Goal: Task Accomplishment & Management: Use online tool/utility

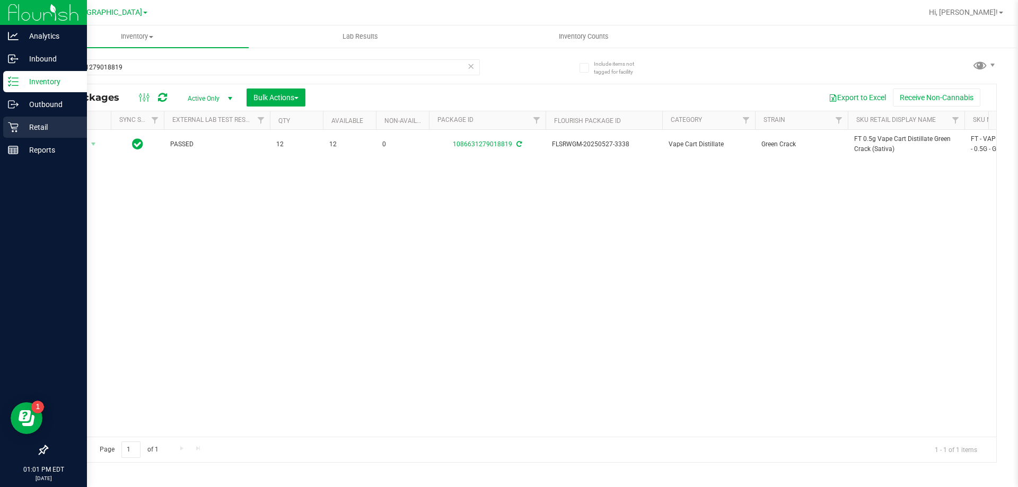
click at [9, 131] on icon at bounding box center [13, 127] width 11 height 11
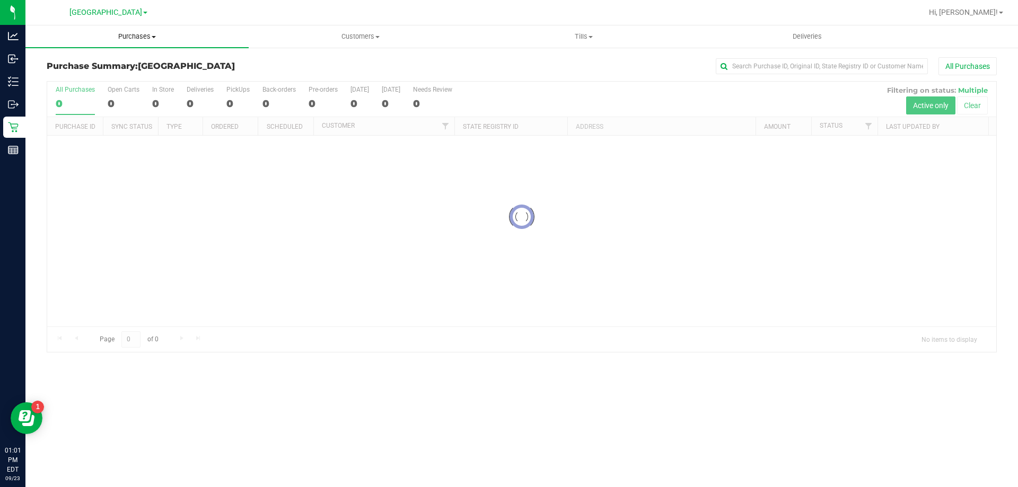
click at [140, 34] on span "Purchases" at bounding box center [136, 37] width 223 height 10
click at [118, 75] on li "Fulfillment" at bounding box center [136, 76] width 223 height 13
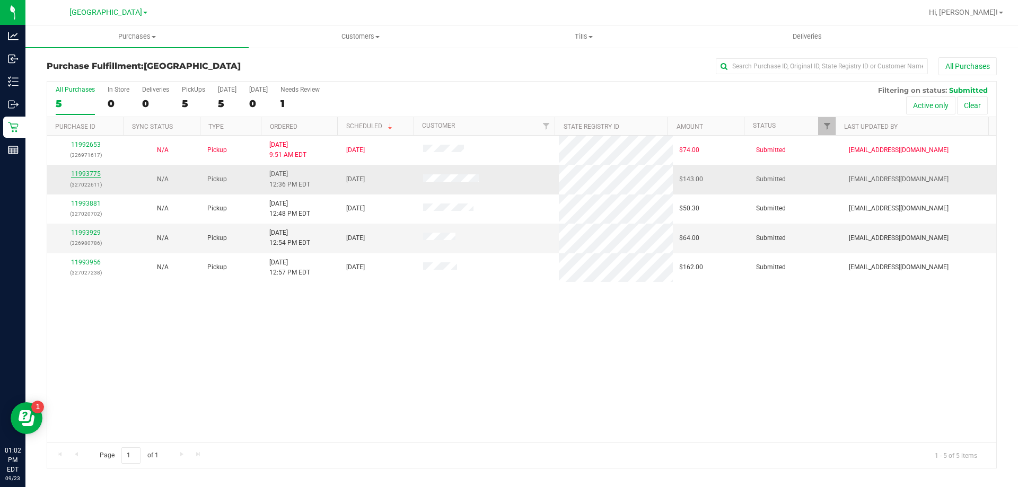
click at [91, 170] on link "11993775" at bounding box center [86, 173] width 30 height 7
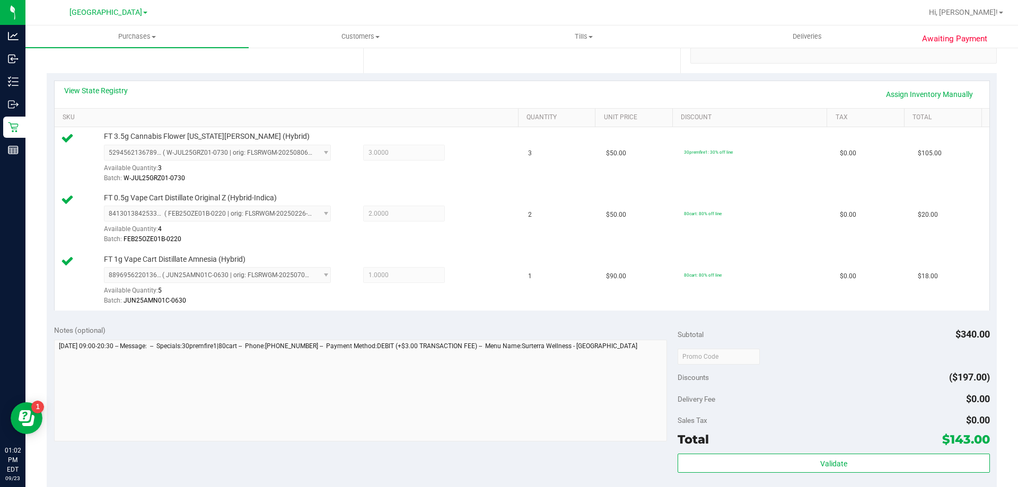
scroll to position [265, 0]
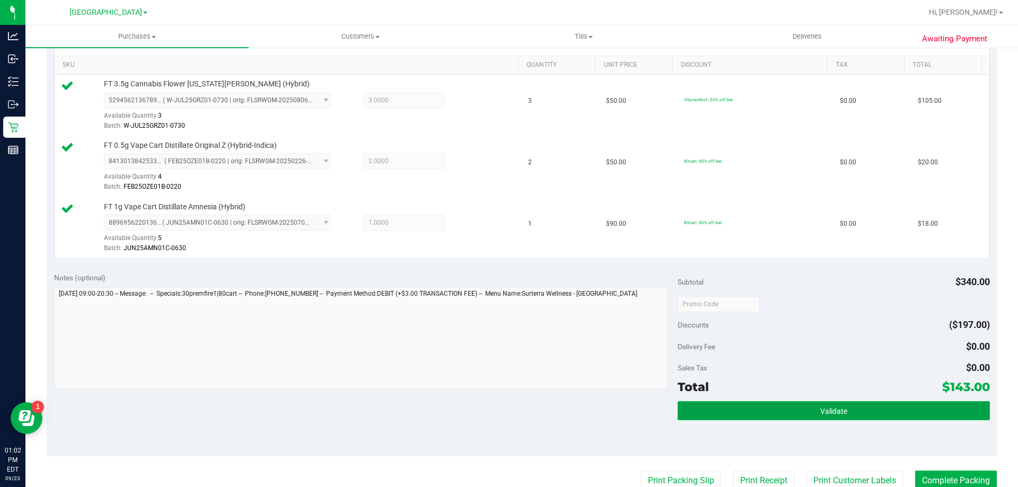
click at [825, 404] on button "Validate" at bounding box center [833, 410] width 312 height 19
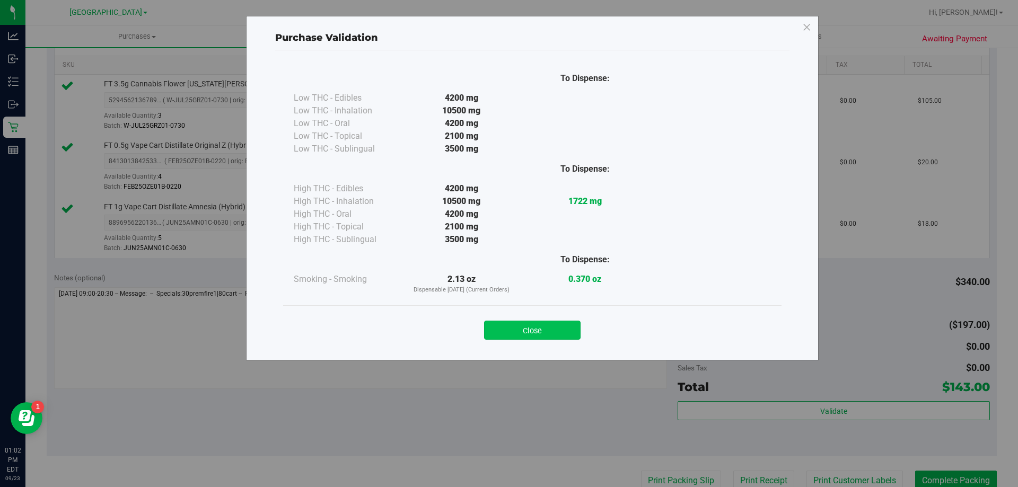
click at [545, 334] on button "Close" at bounding box center [532, 330] width 96 height 19
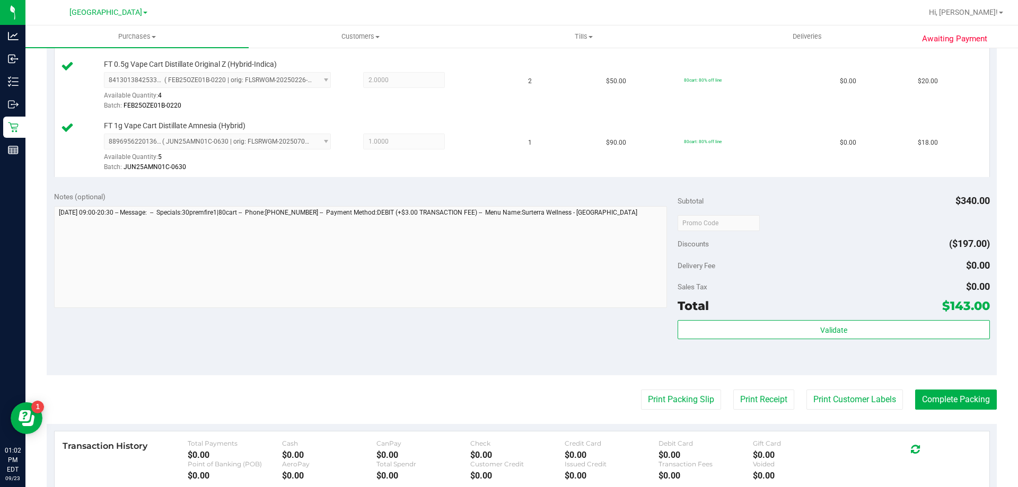
scroll to position [424, 0]
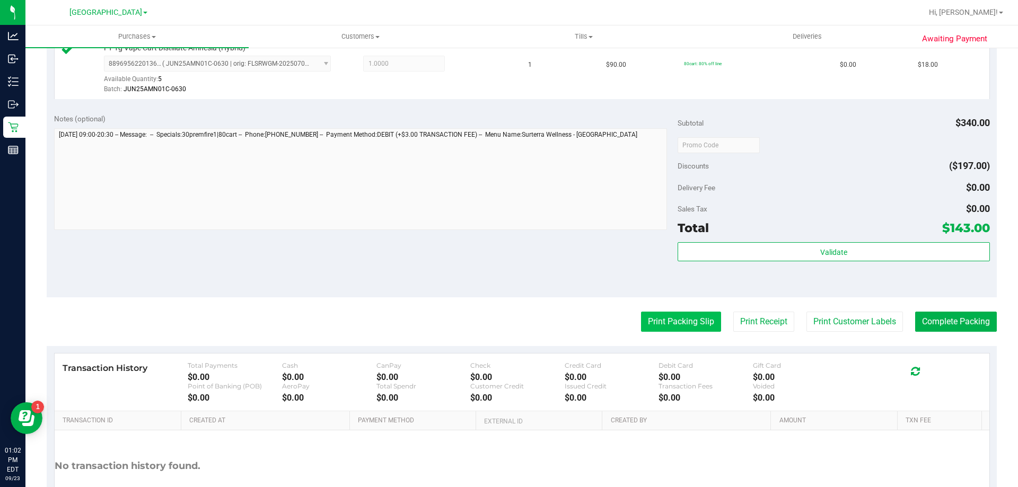
click at [690, 323] on button "Print Packing Slip" at bounding box center [681, 322] width 80 height 20
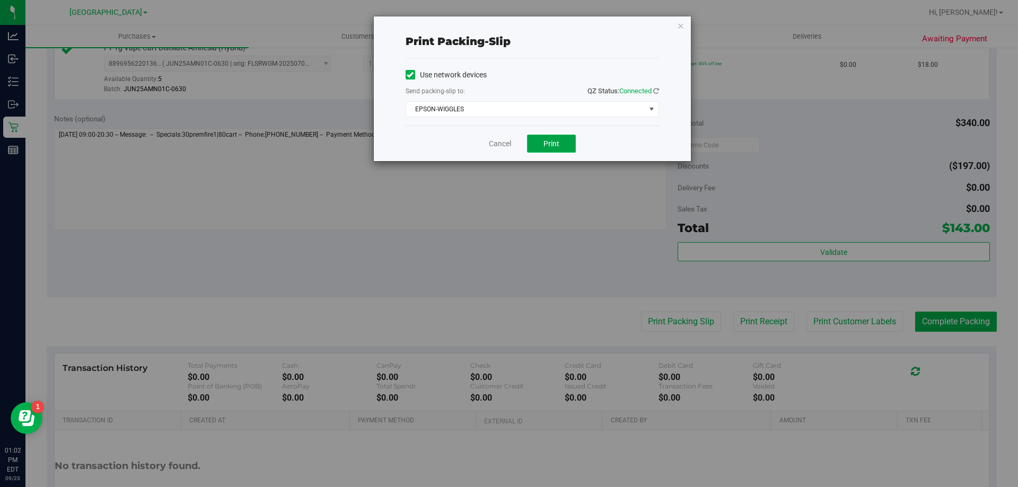
click at [564, 138] on button "Print" at bounding box center [551, 144] width 49 height 18
click at [682, 25] on icon "button" at bounding box center [680, 25] width 7 height 13
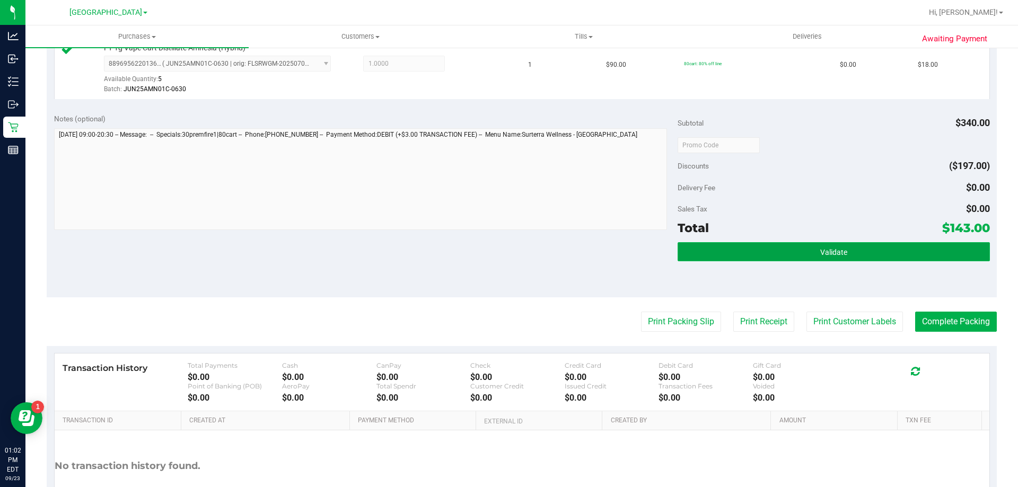
click at [775, 251] on button "Validate" at bounding box center [833, 251] width 312 height 19
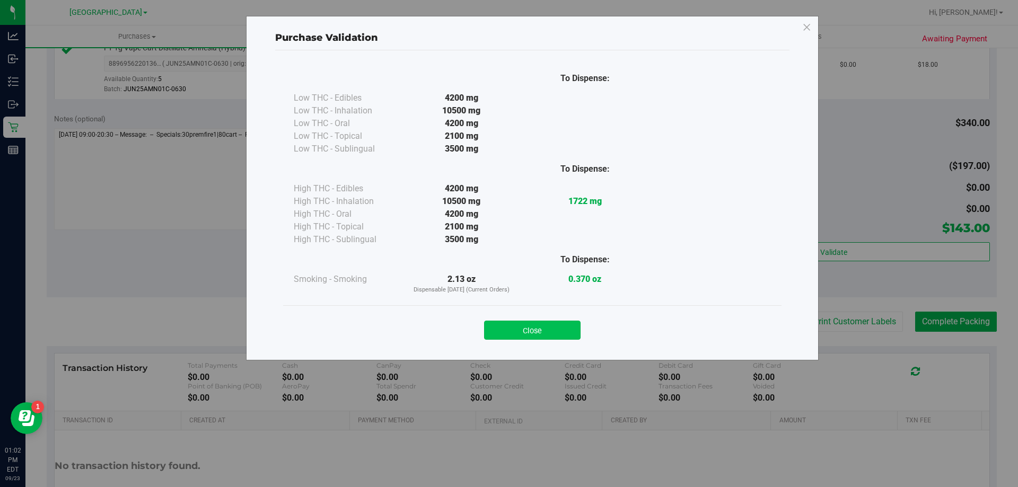
click at [532, 334] on button "Close" at bounding box center [532, 330] width 96 height 19
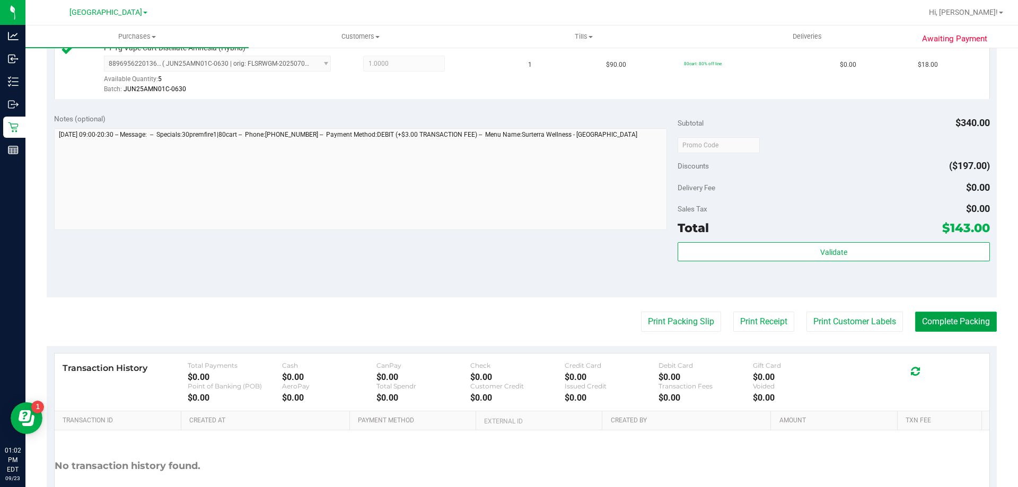
click at [925, 320] on button "Complete Packing" at bounding box center [956, 322] width 82 height 20
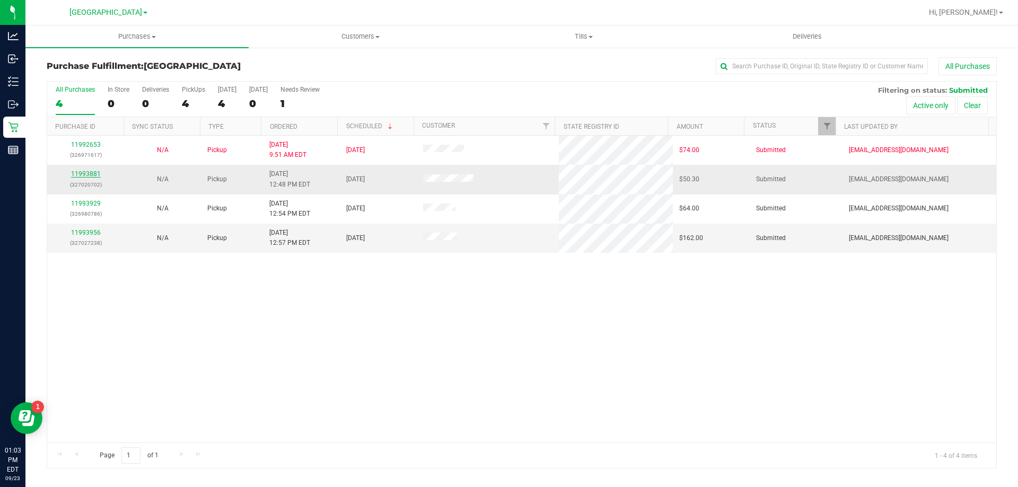
click at [90, 175] on link "11993881" at bounding box center [86, 173] width 30 height 7
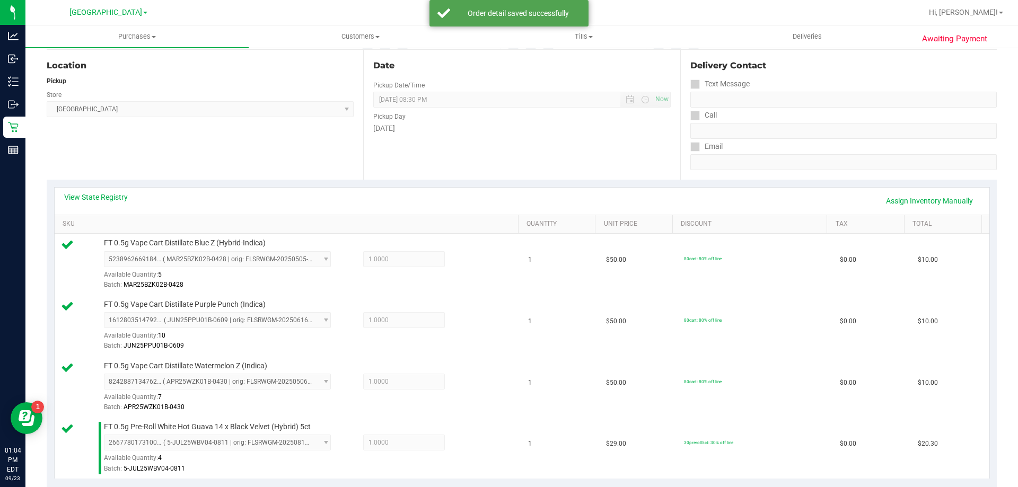
scroll to position [371, 0]
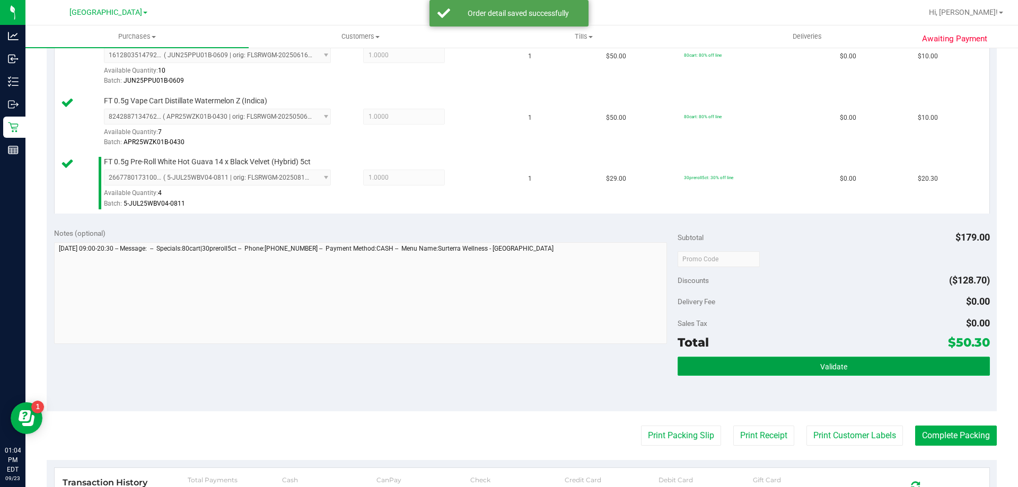
click at [718, 374] on button "Validate" at bounding box center [833, 366] width 312 height 19
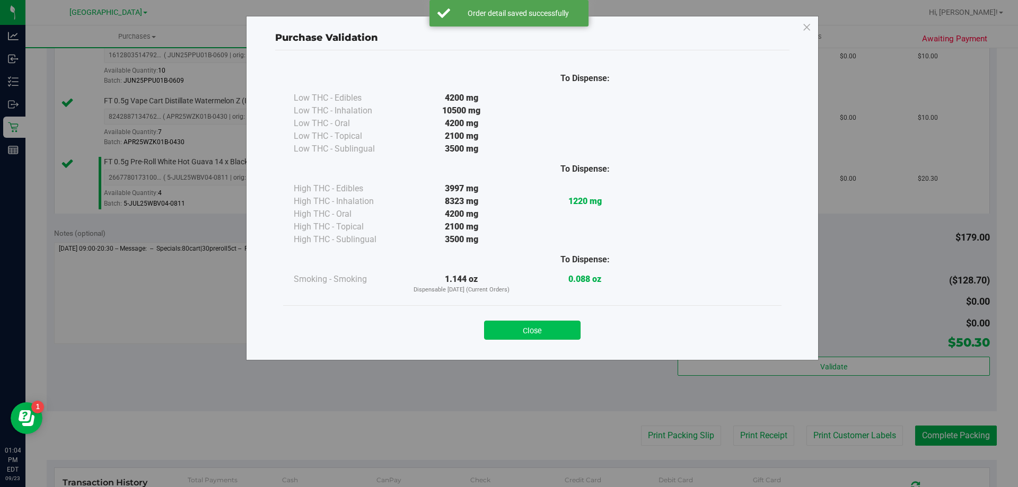
click at [542, 329] on button "Close" at bounding box center [532, 330] width 96 height 19
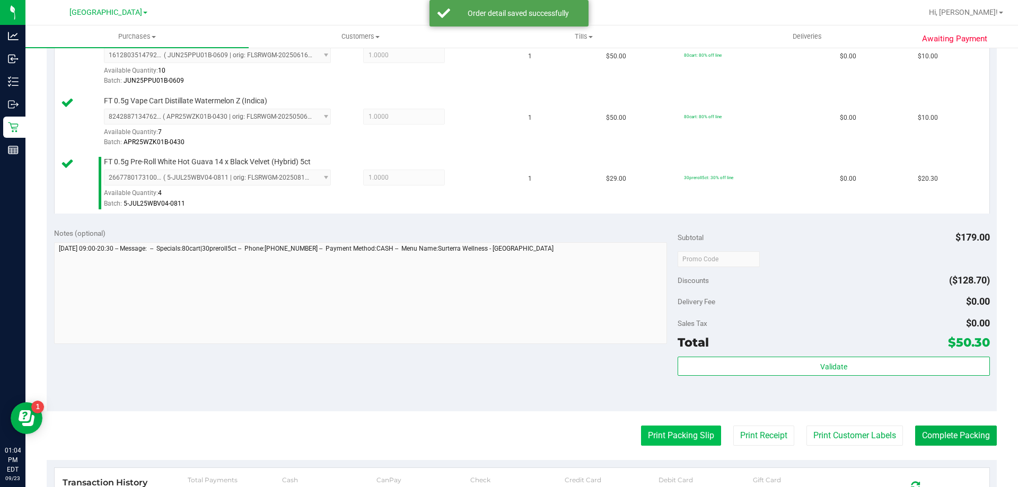
click at [648, 412] on purchase-details "Back Edit Purchase Cancel Purchase View Profile # 11993881 BioTrack ID: - Submi…" at bounding box center [522, 172] width 950 height 972
click at [664, 426] on button "Print Packing Slip" at bounding box center [681, 436] width 80 height 20
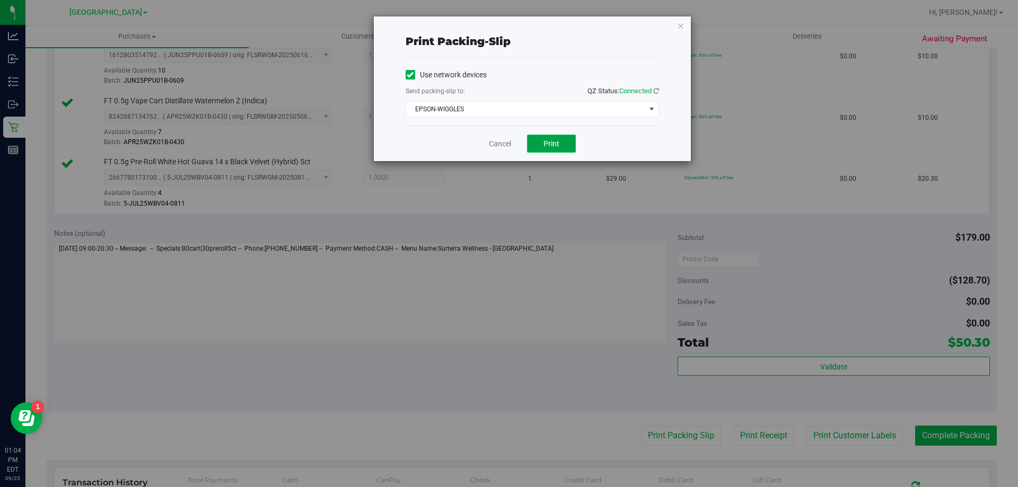
click at [539, 152] on button "Print" at bounding box center [551, 144] width 49 height 18
drag, startPoint x: 544, startPoint y: 352, endPoint x: 543, endPoint y: 344, distance: 8.6
click at [544, 352] on div "Print packing-slip Use network devices Send packing-slip to: QZ Status: Connect…" at bounding box center [513, 243] width 1026 height 487
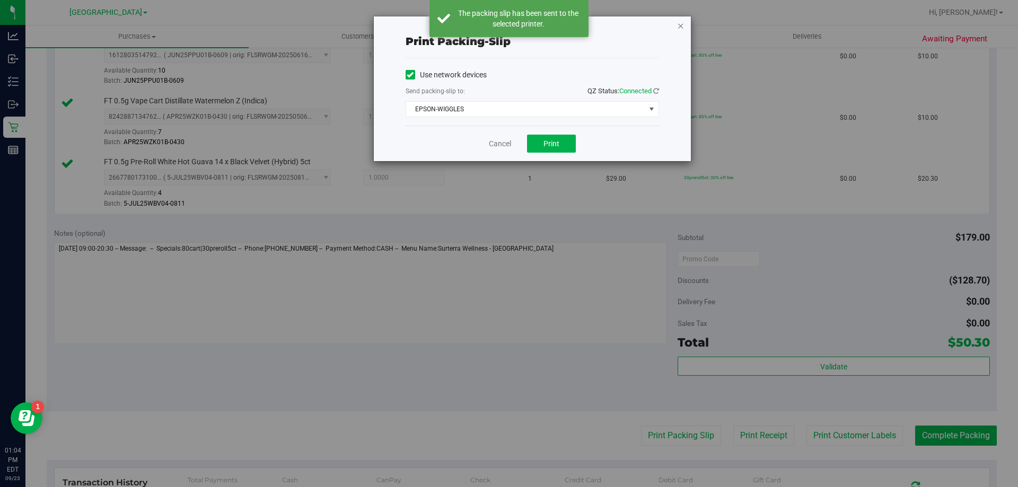
click at [678, 24] on icon "button" at bounding box center [680, 25] width 7 height 13
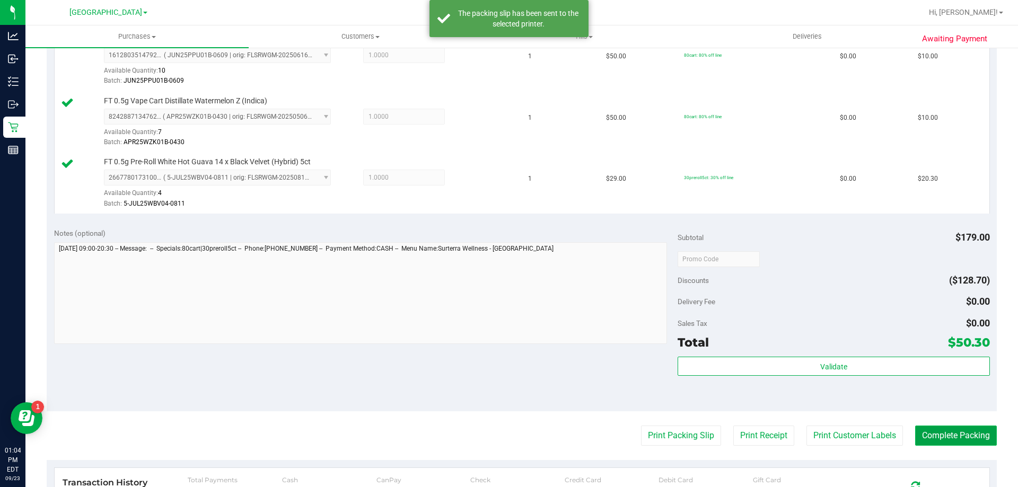
click at [975, 430] on button "Complete Packing" at bounding box center [956, 436] width 82 height 20
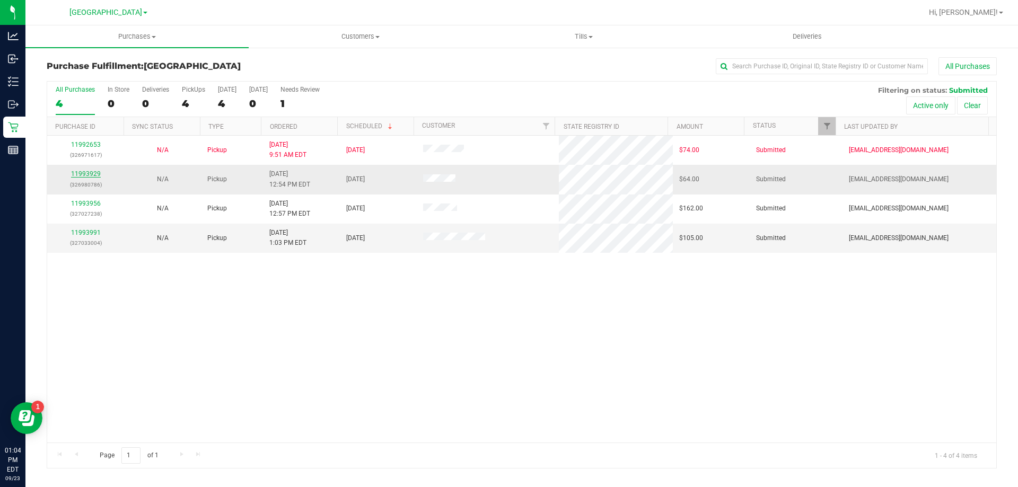
click at [90, 175] on link "11993929" at bounding box center [86, 173] width 30 height 7
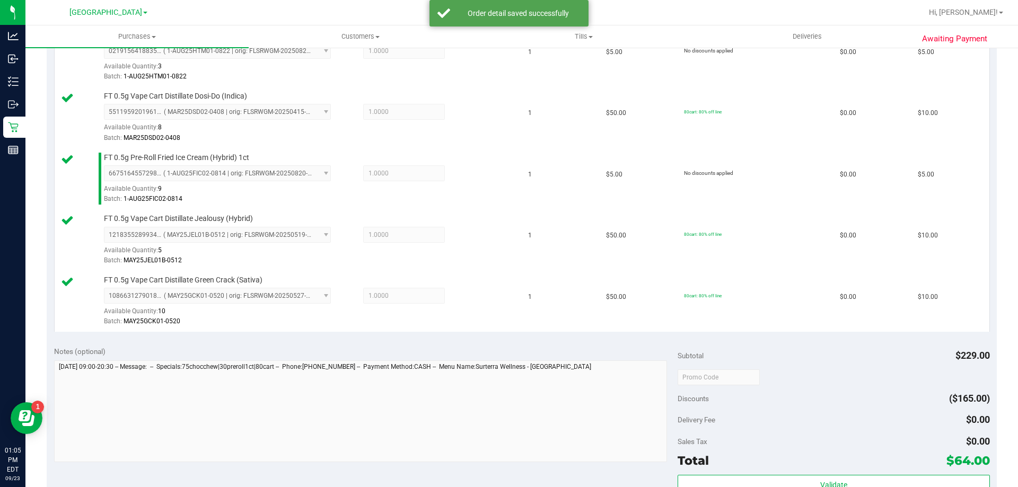
scroll to position [636, 0]
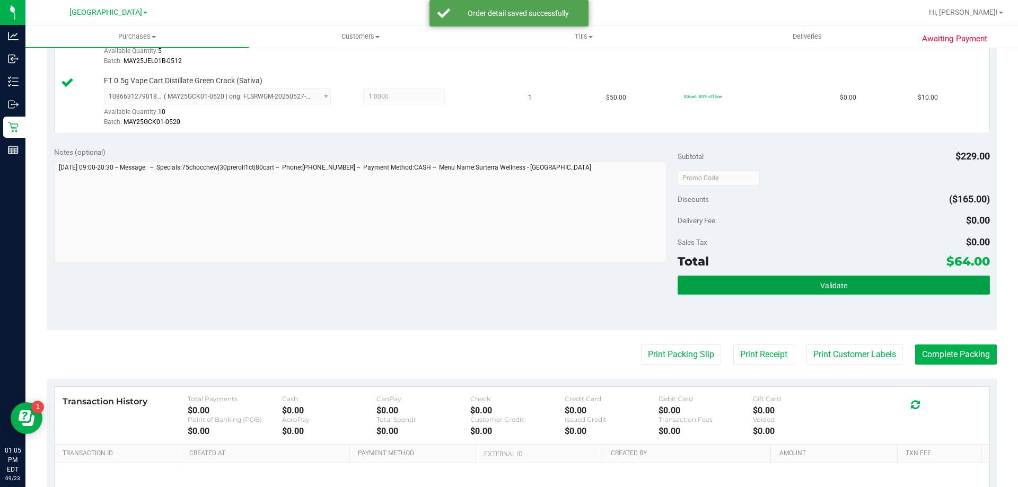
click at [806, 278] on button "Validate" at bounding box center [833, 285] width 312 height 19
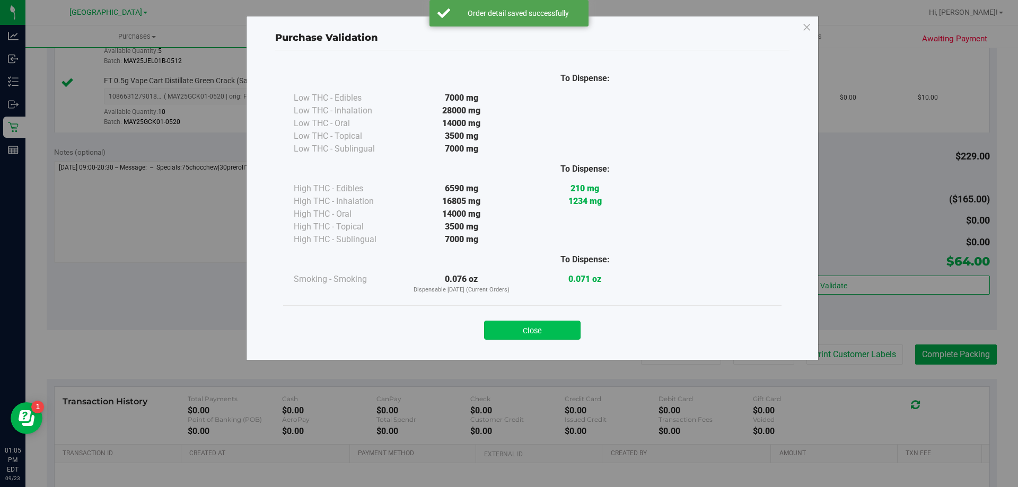
click at [564, 332] on button "Close" at bounding box center [532, 330] width 96 height 19
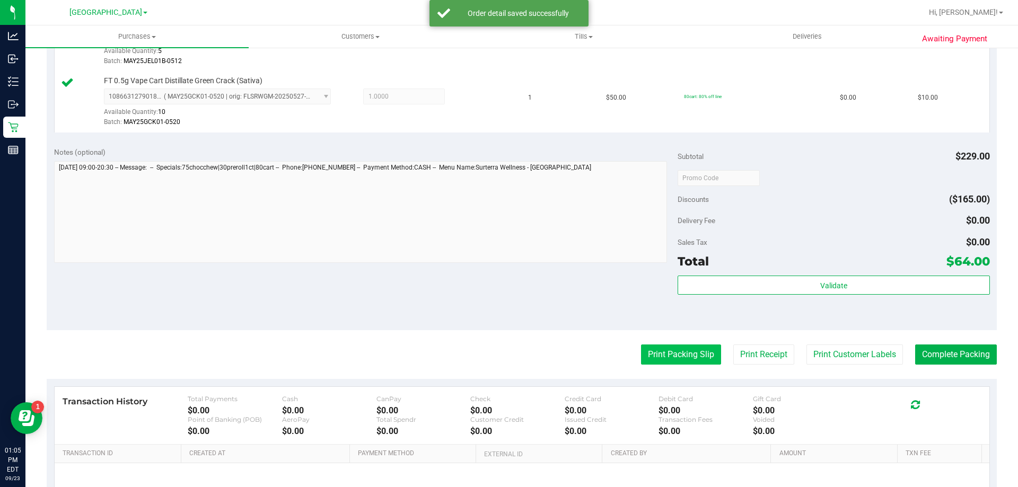
click at [650, 359] on button "Print Packing Slip" at bounding box center [681, 355] width 80 height 20
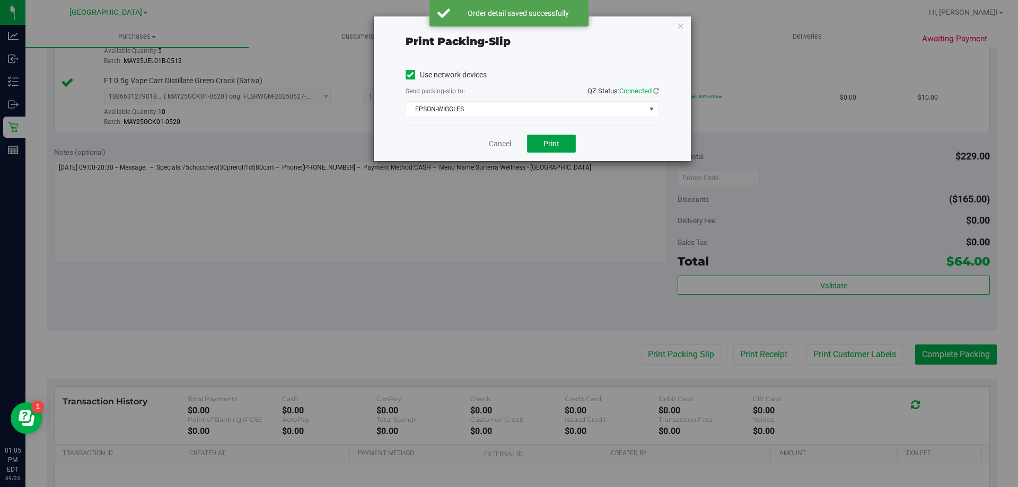
click at [544, 146] on span "Print" at bounding box center [551, 143] width 16 height 8
click at [684, 26] on icon "button" at bounding box center [680, 25] width 7 height 13
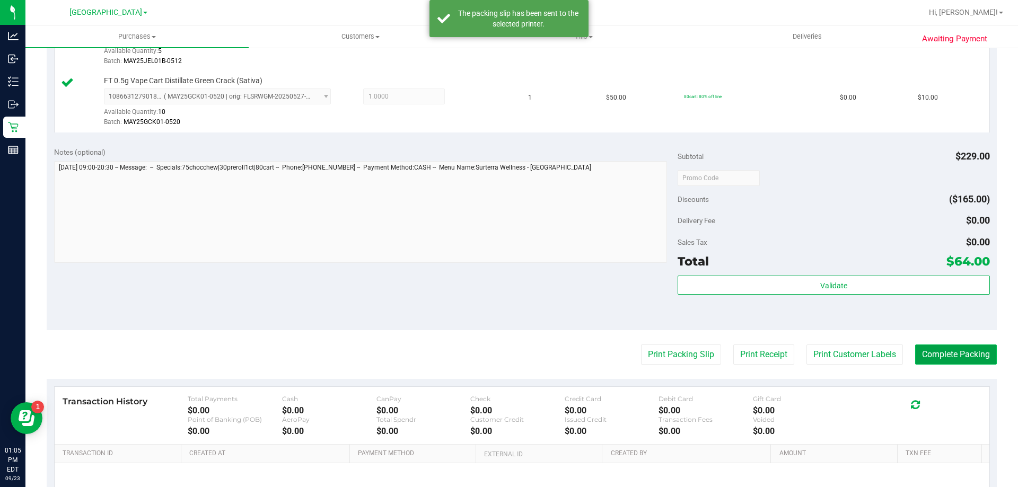
click at [983, 364] on button "Complete Packing" at bounding box center [956, 355] width 82 height 20
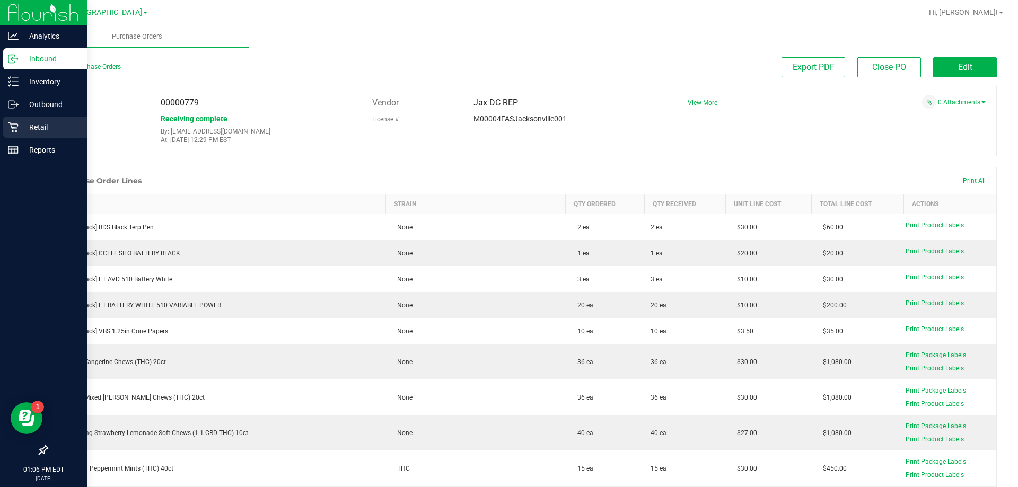
click at [15, 130] on icon at bounding box center [13, 127] width 11 height 11
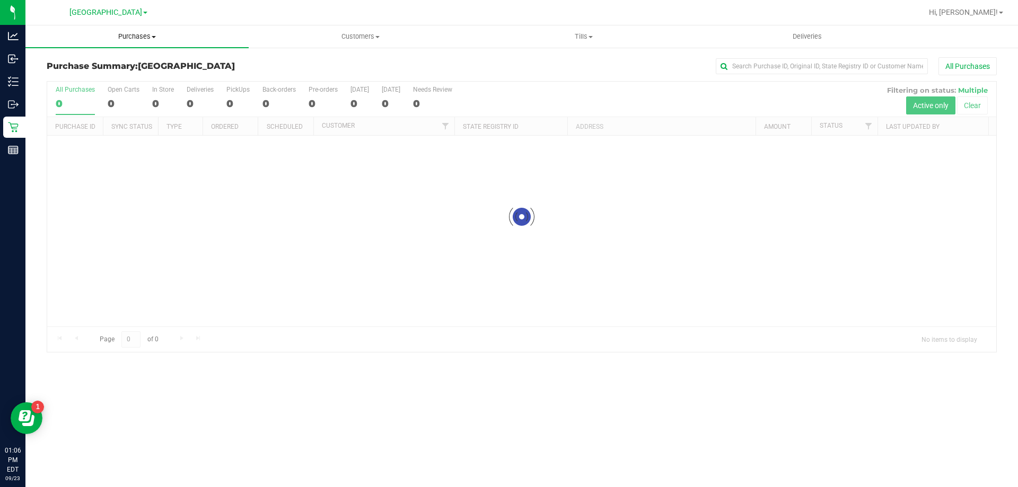
click at [110, 35] on span "Purchases" at bounding box center [136, 37] width 223 height 10
click at [101, 78] on li "Fulfillment" at bounding box center [136, 76] width 223 height 13
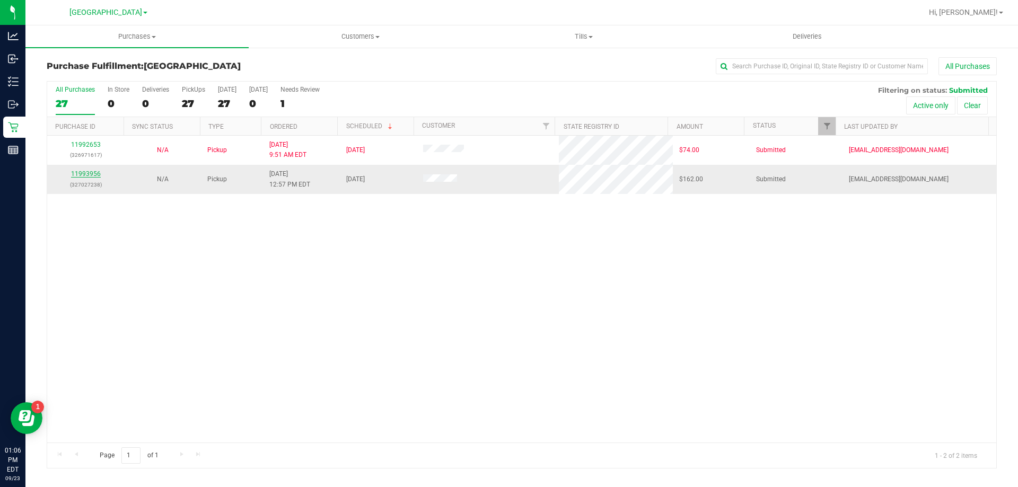
click at [90, 172] on link "11993956" at bounding box center [86, 173] width 30 height 7
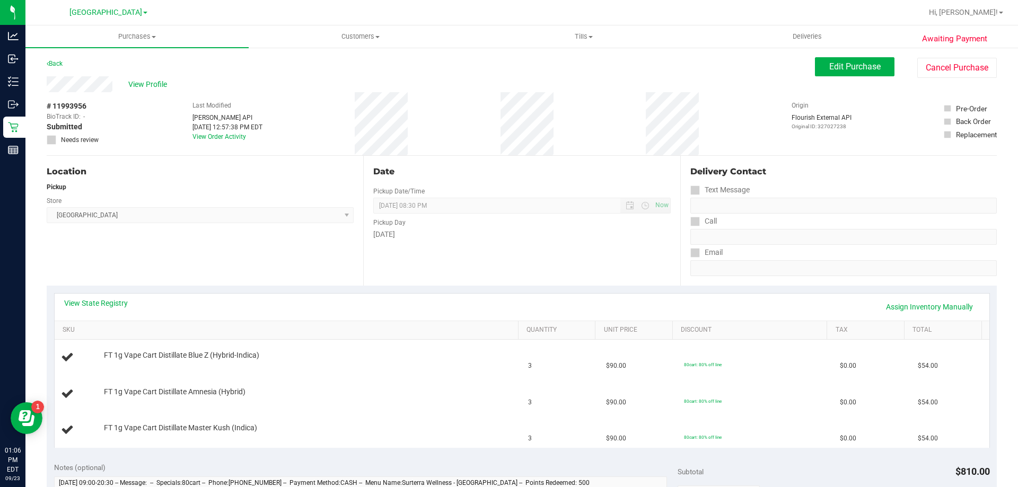
scroll to position [106, 0]
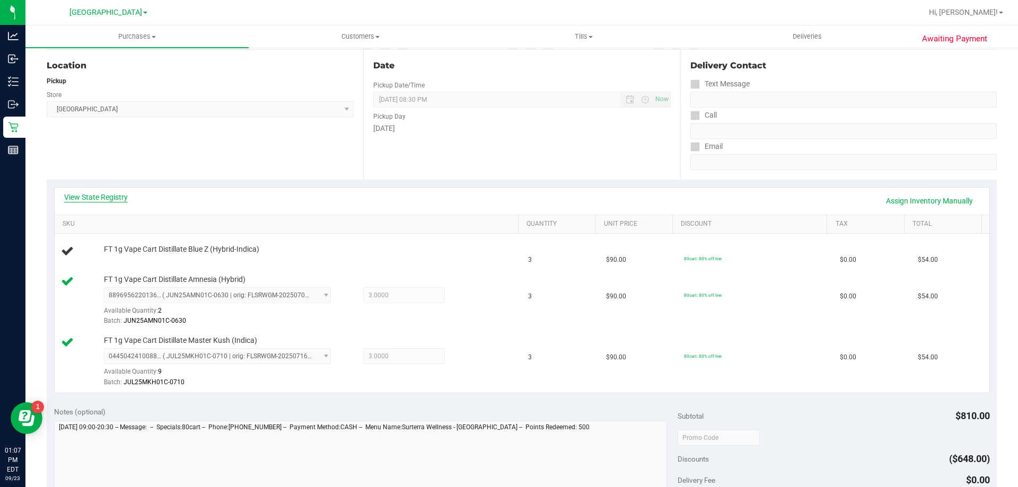
click at [105, 194] on link "View State Registry" at bounding box center [96, 197] width 64 height 11
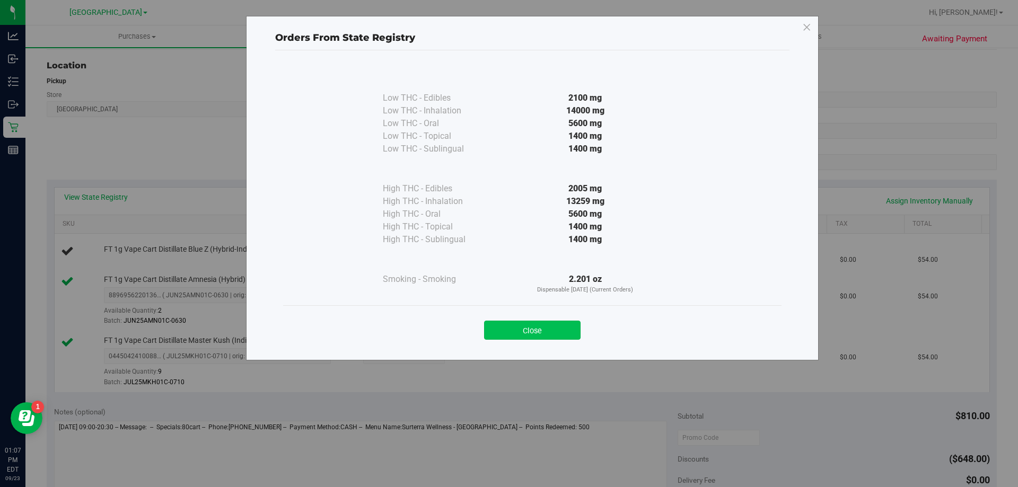
click at [564, 325] on button "Close" at bounding box center [532, 330] width 96 height 19
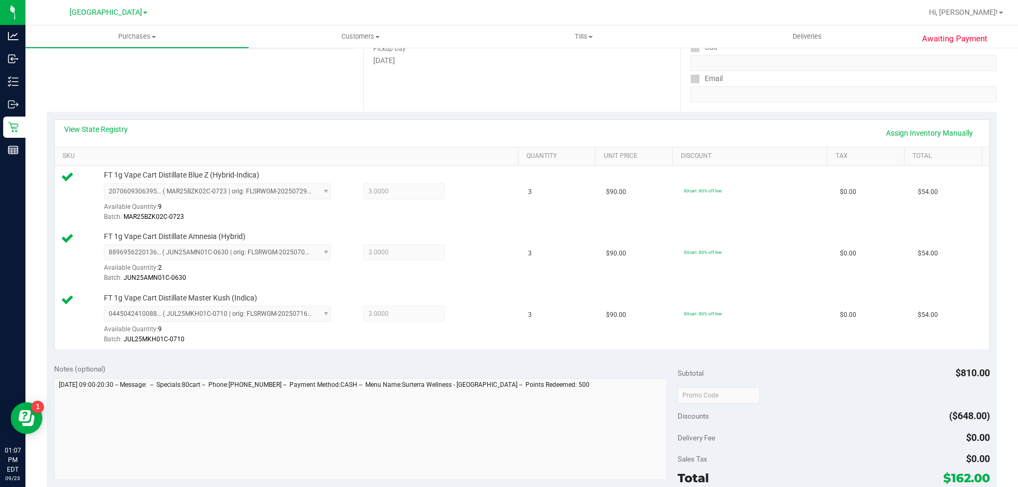
scroll to position [424, 0]
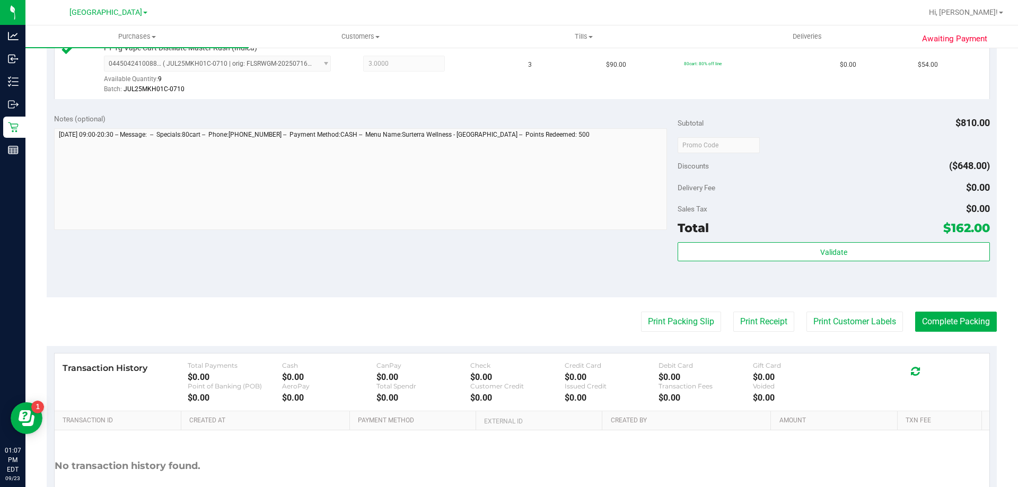
click at [831, 268] on div "Validate" at bounding box center [833, 266] width 312 height 48
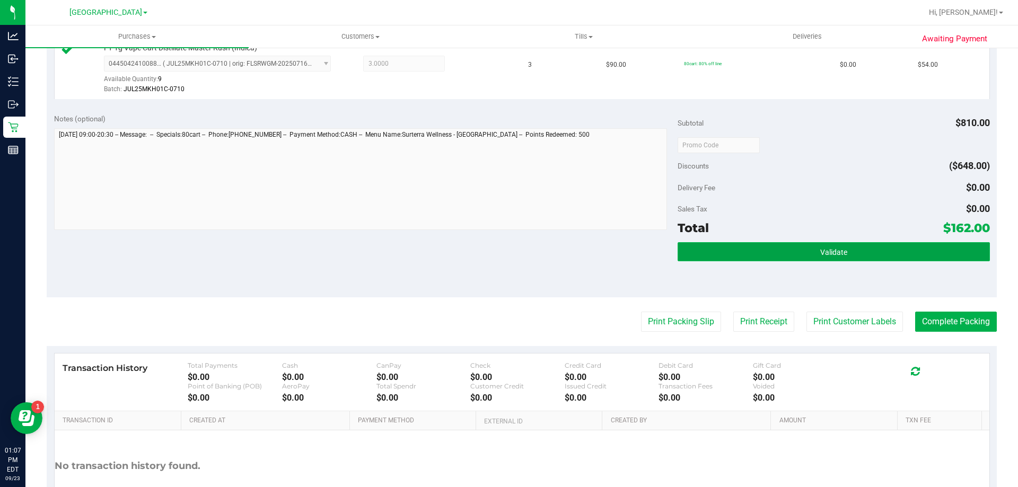
click at [822, 246] on button "Validate" at bounding box center [833, 251] width 312 height 19
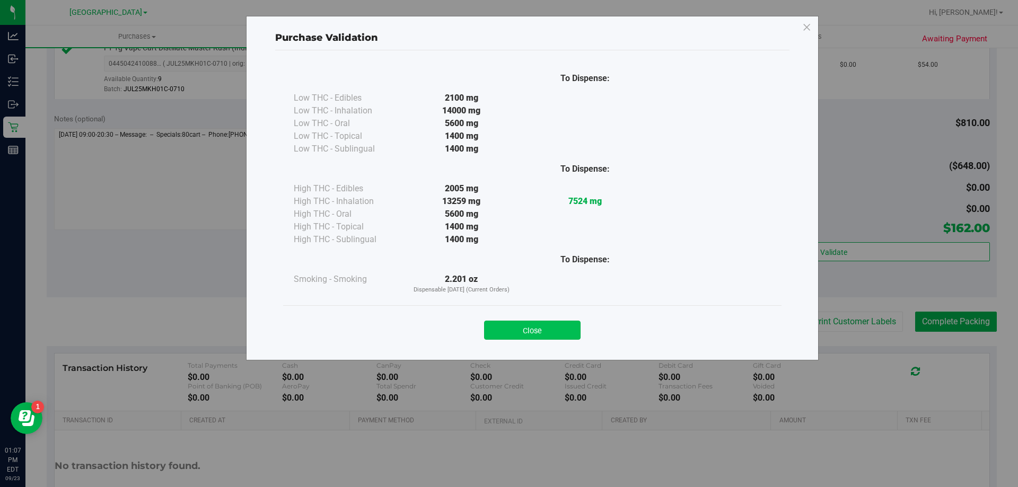
click at [548, 321] on button "Close" at bounding box center [532, 330] width 96 height 19
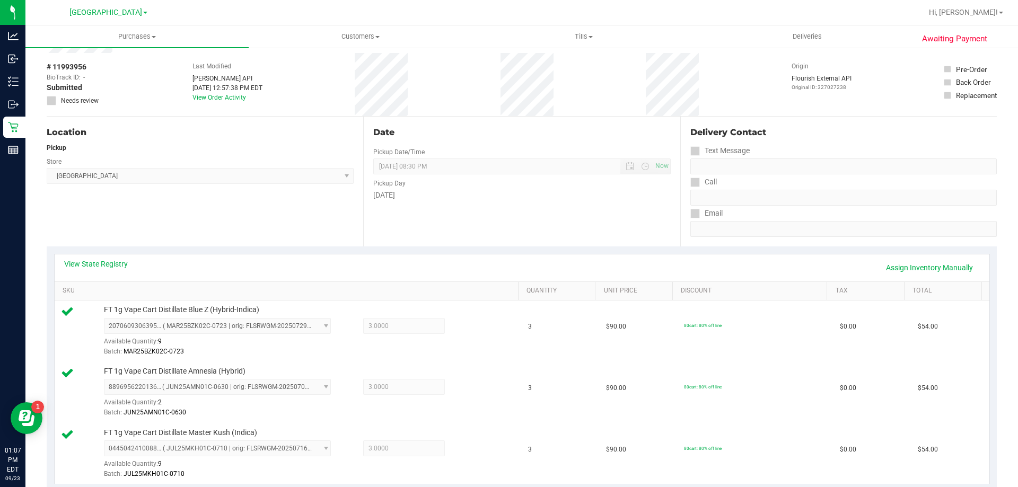
scroll to position [0, 0]
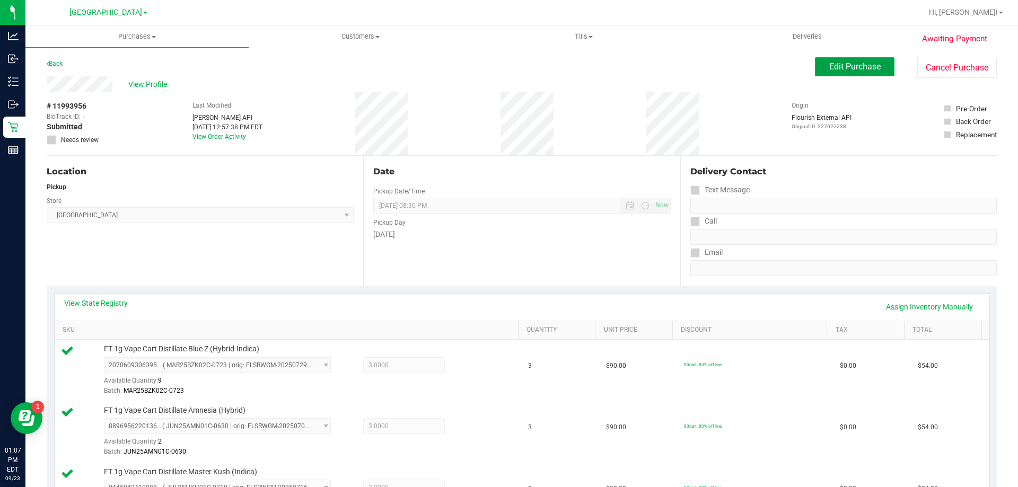
click at [871, 75] on button "Edit Purchase" at bounding box center [855, 66] width 80 height 19
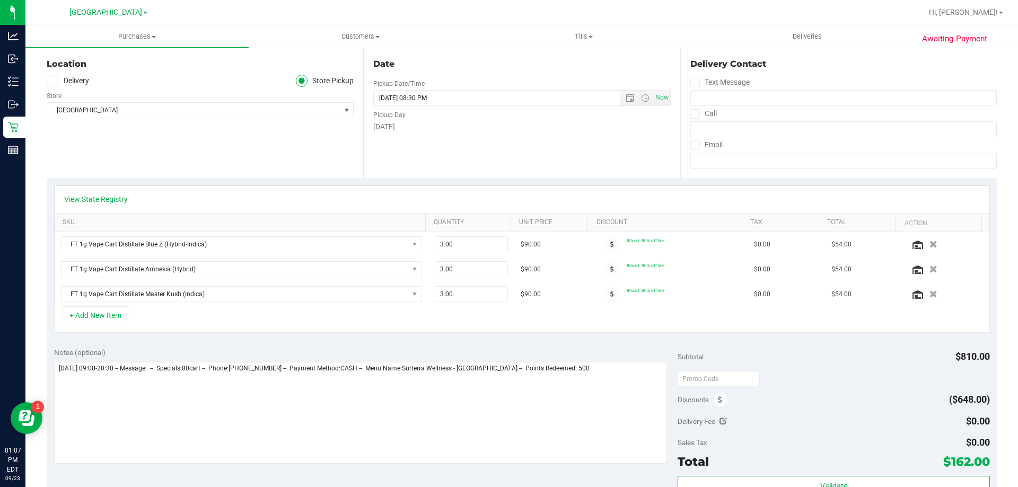
scroll to position [212, 0]
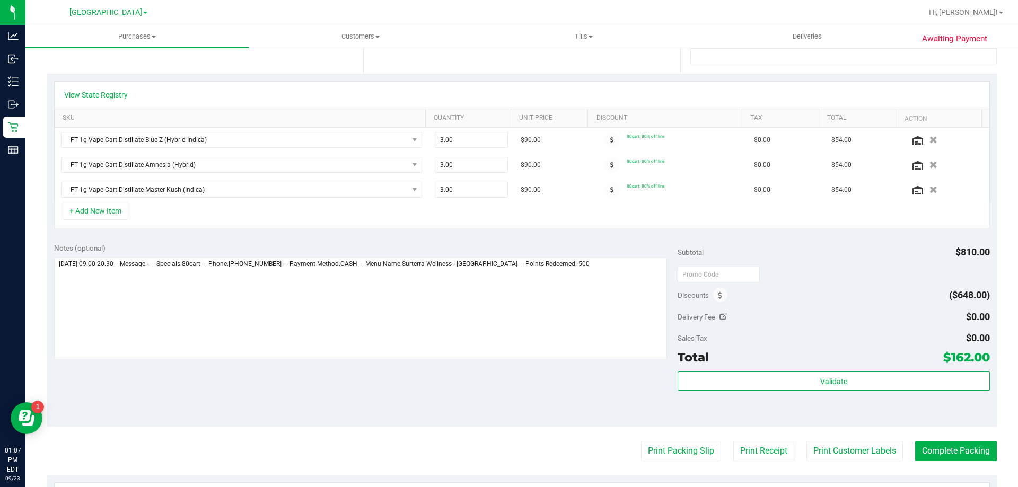
click at [723, 299] on div "Discounts ($648.00)" at bounding box center [833, 295] width 312 height 19
click at [721, 298] on div "Discounts" at bounding box center [702, 295] width 50 height 19
click at [719, 298] on span at bounding box center [720, 295] width 14 height 14
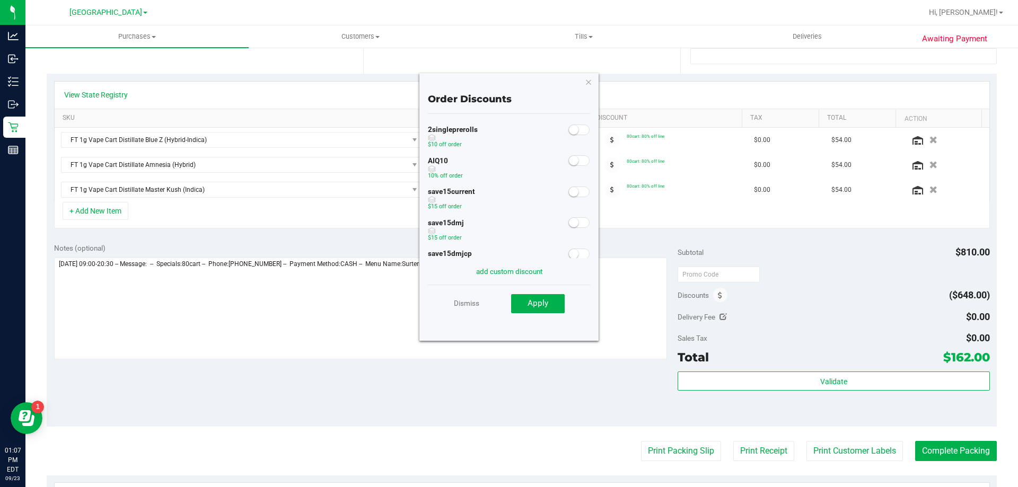
click at [576, 163] on span at bounding box center [578, 160] width 21 height 11
click at [549, 302] on button "Apply" at bounding box center [538, 303] width 54 height 19
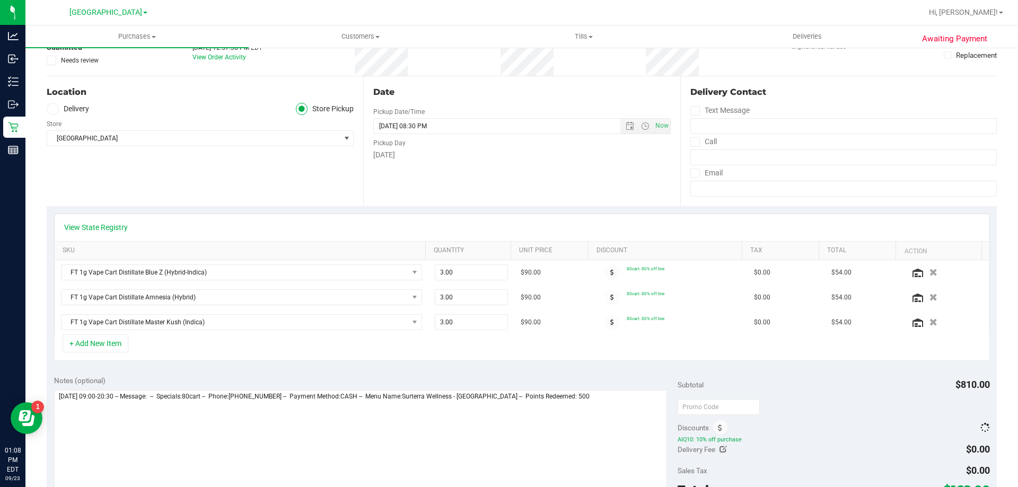
scroll to position [0, 0]
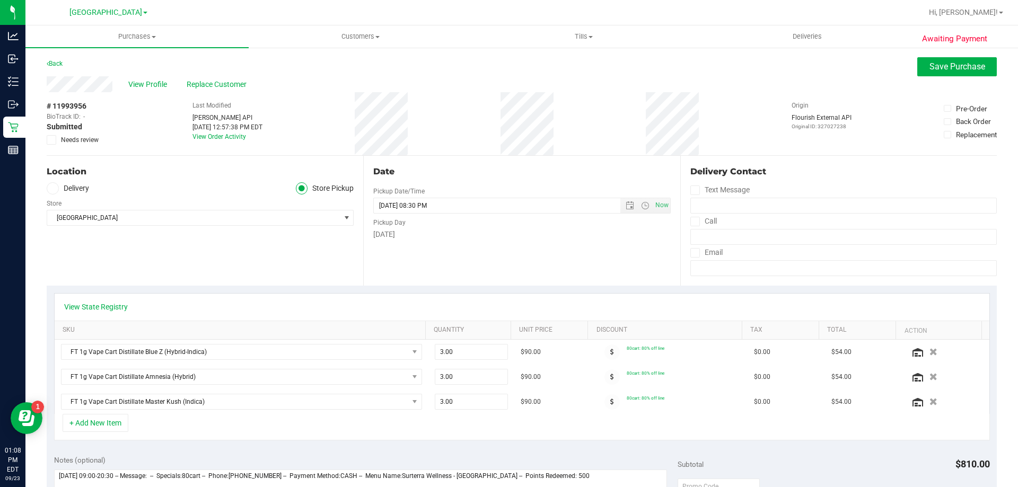
click at [955, 79] on div "View Profile Replace Customer" at bounding box center [522, 84] width 950 height 16
click at [950, 67] on span "Save Purchase" at bounding box center [957, 66] width 56 height 10
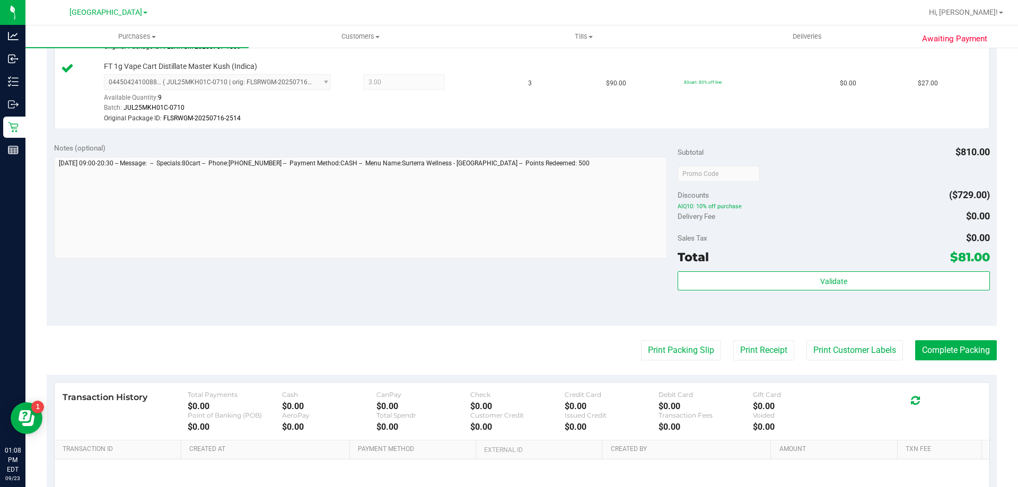
scroll to position [530, 0]
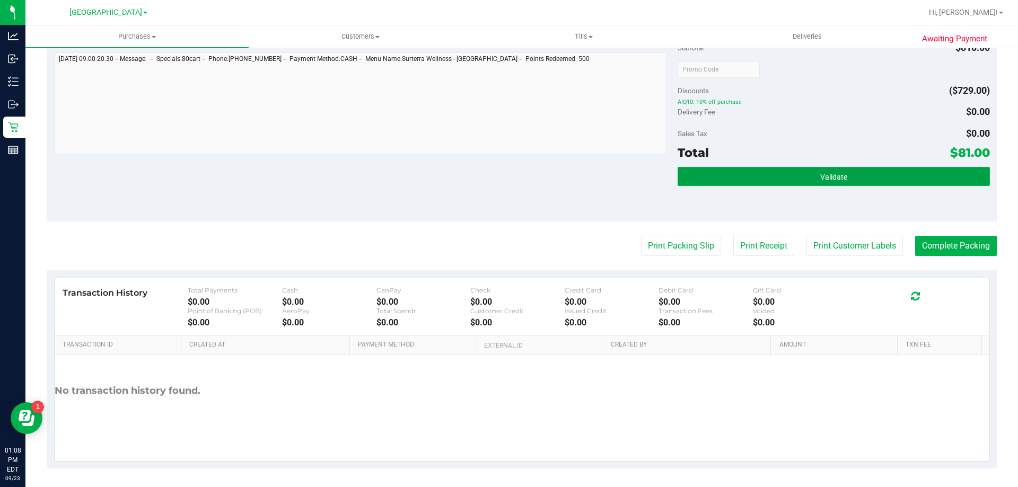
click at [735, 176] on button "Validate" at bounding box center [833, 176] width 312 height 19
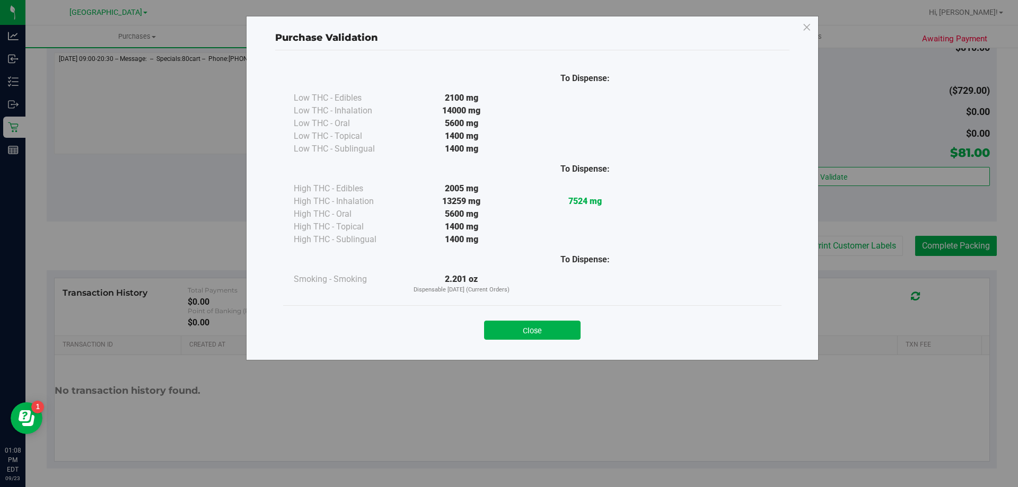
click at [506, 332] on button "Close" at bounding box center [532, 330] width 96 height 19
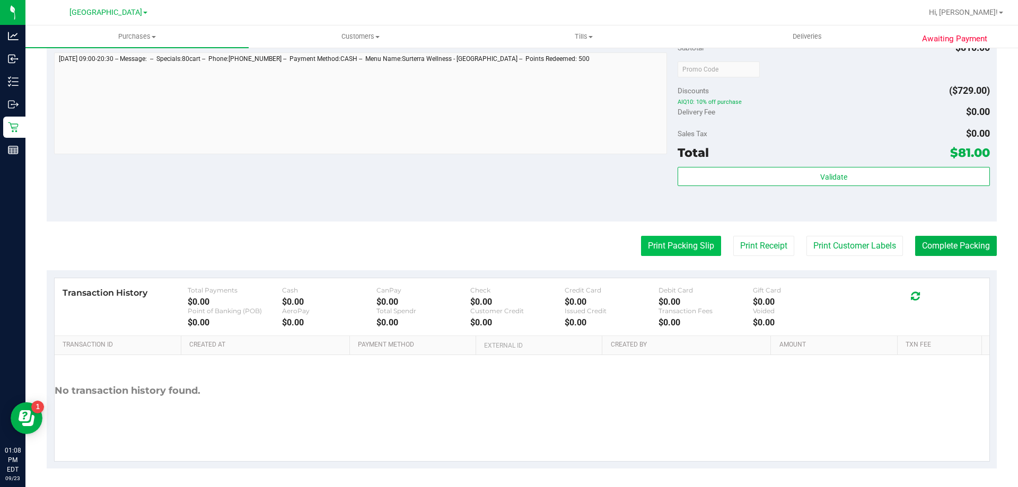
click at [650, 252] on button "Print Packing Slip" at bounding box center [681, 246] width 80 height 20
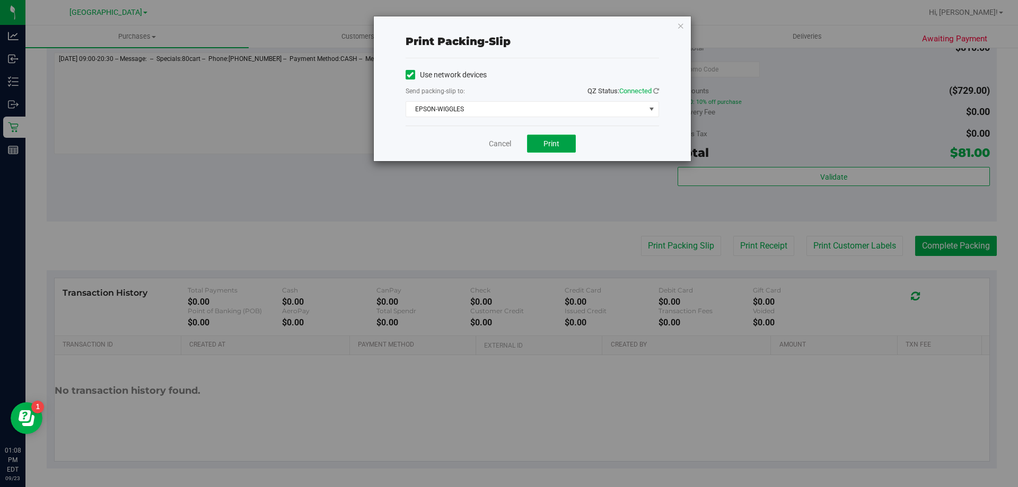
click at [543, 135] on button "Print" at bounding box center [551, 144] width 49 height 18
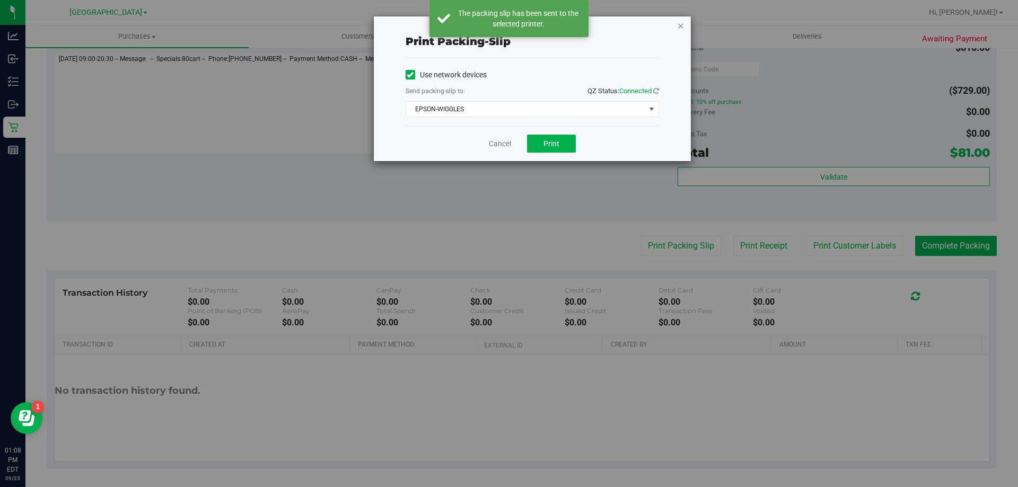
click at [679, 21] on icon "button" at bounding box center [680, 25] width 7 height 13
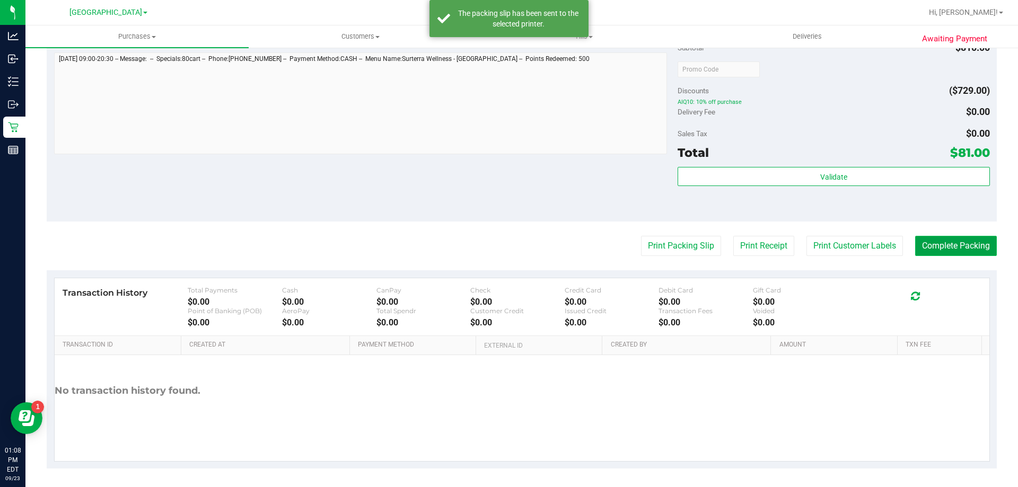
click at [942, 237] on button "Complete Packing" at bounding box center [956, 246] width 82 height 20
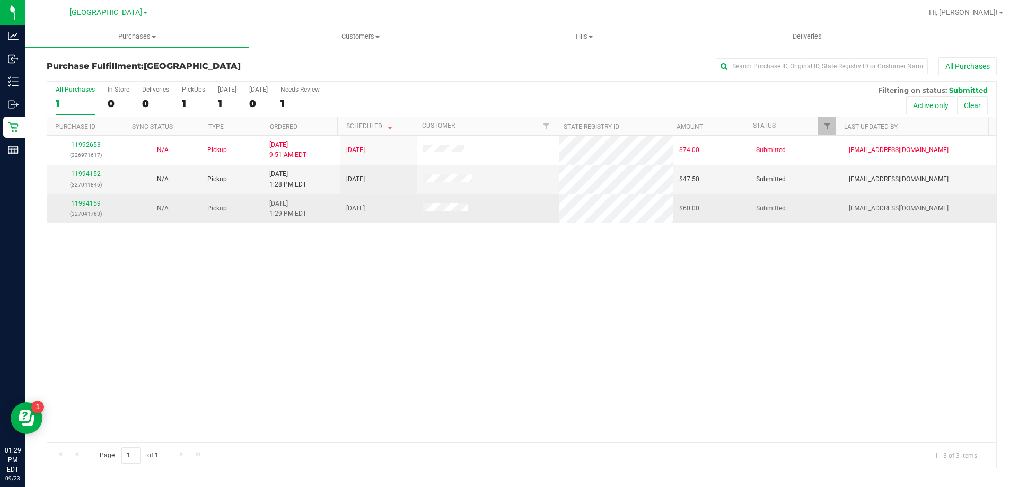
click at [94, 202] on link "11994159" at bounding box center [86, 203] width 30 height 7
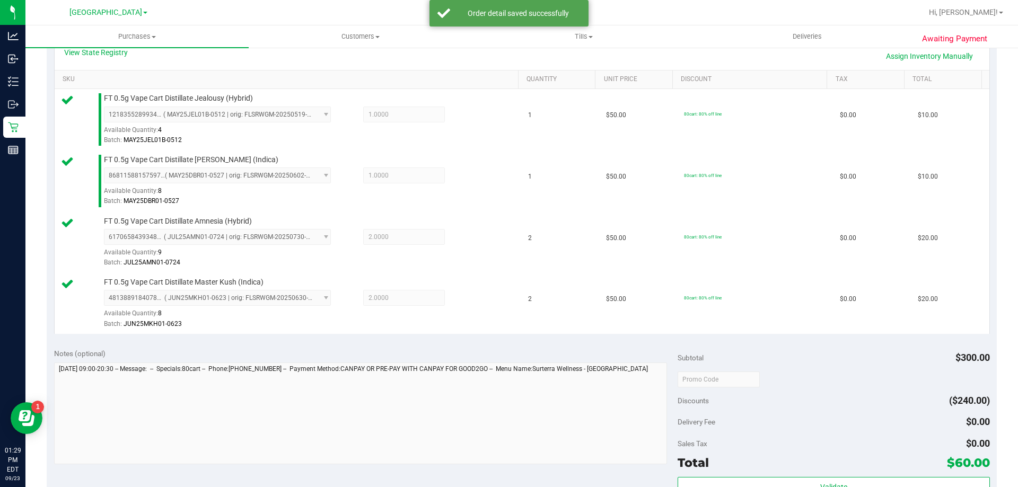
scroll to position [563, 0]
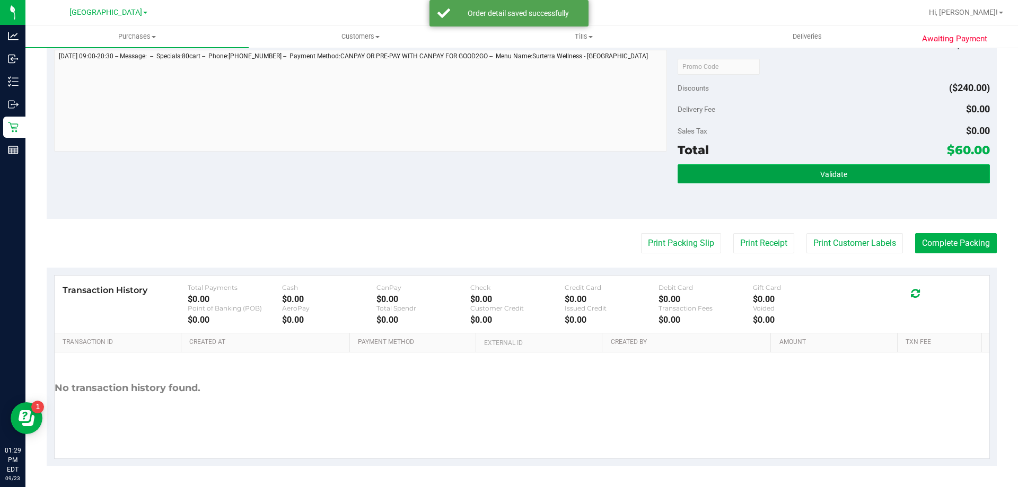
click at [809, 170] on button "Validate" at bounding box center [833, 173] width 312 height 19
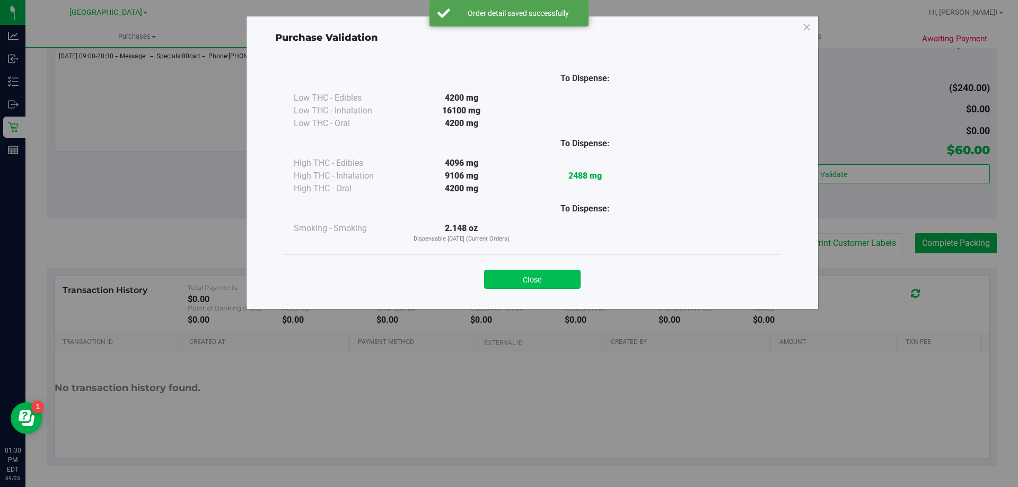
click at [563, 278] on button "Close" at bounding box center [532, 279] width 96 height 19
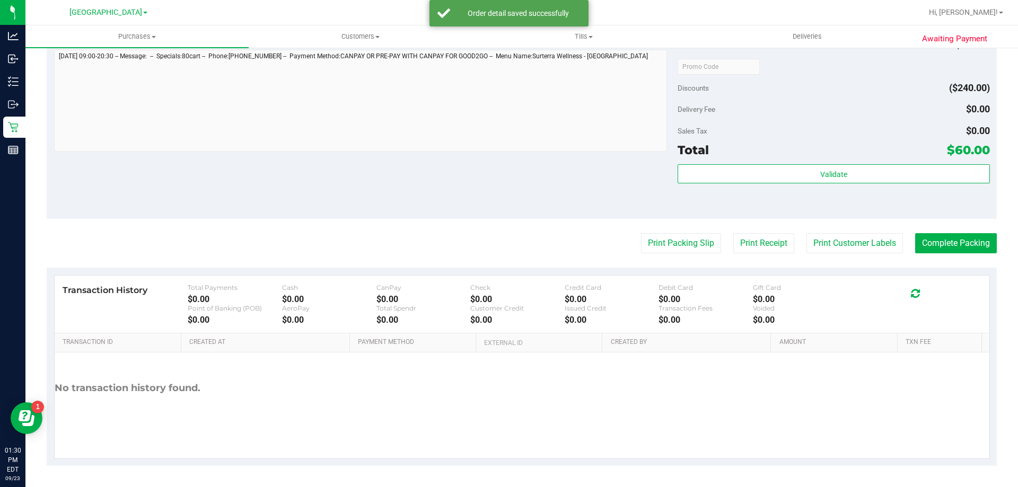
click at [663, 248] on button "Print Packing Slip" at bounding box center [681, 243] width 80 height 20
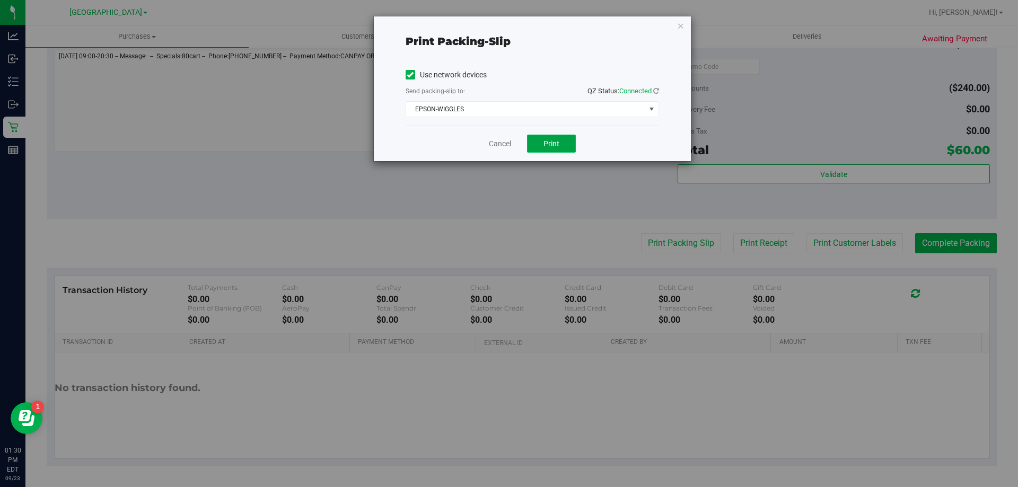
click at [558, 143] on span "Print" at bounding box center [551, 143] width 16 height 8
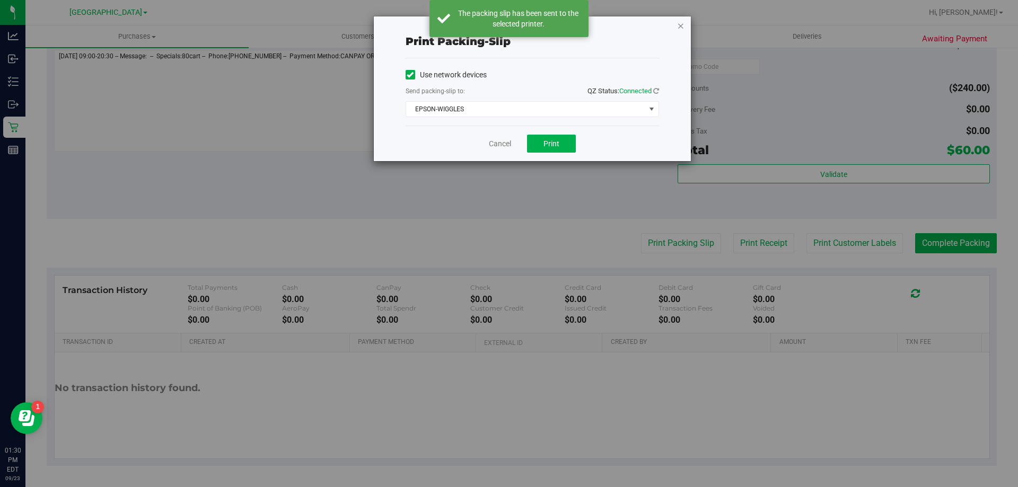
click at [684, 28] on icon "button" at bounding box center [680, 25] width 7 height 13
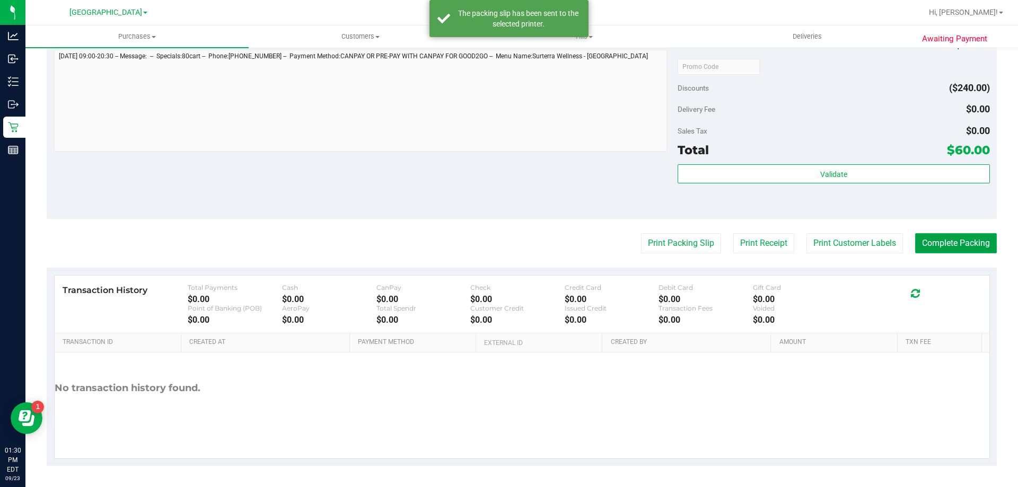
click at [941, 236] on button "Complete Packing" at bounding box center [956, 243] width 82 height 20
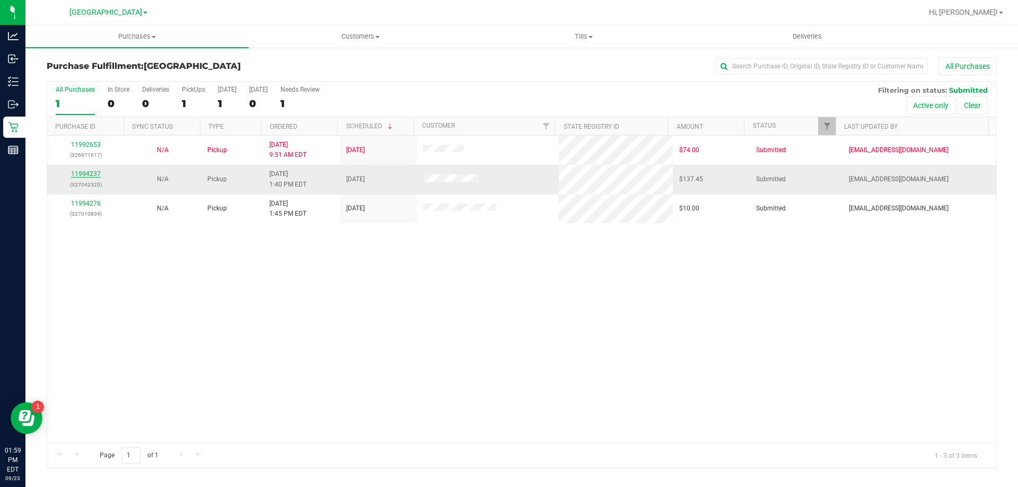
click at [89, 170] on link "11994237" at bounding box center [86, 173] width 30 height 7
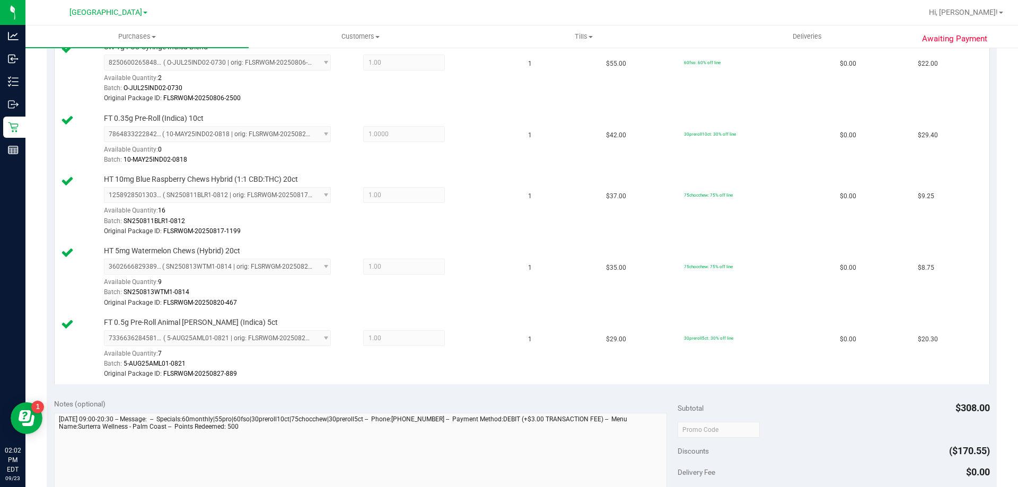
scroll to position [636, 0]
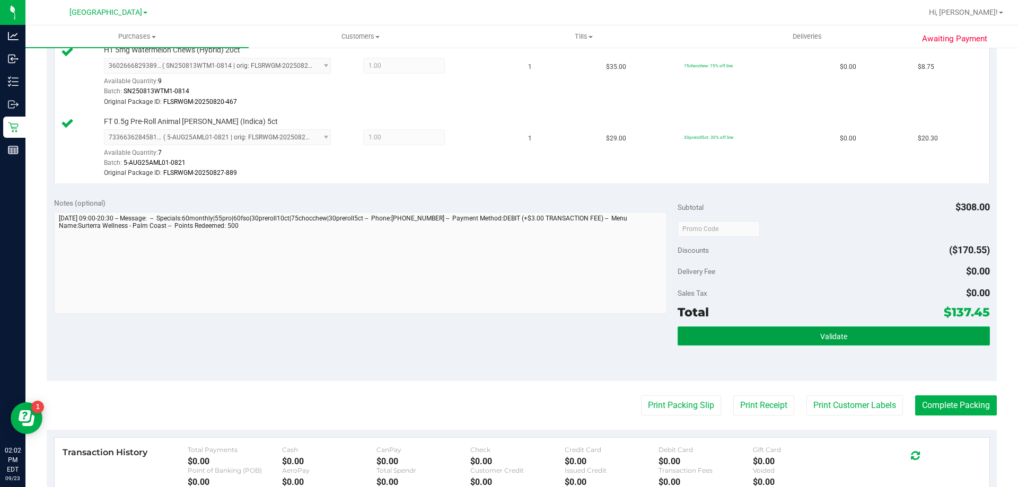
click at [737, 327] on button "Validate" at bounding box center [833, 336] width 312 height 19
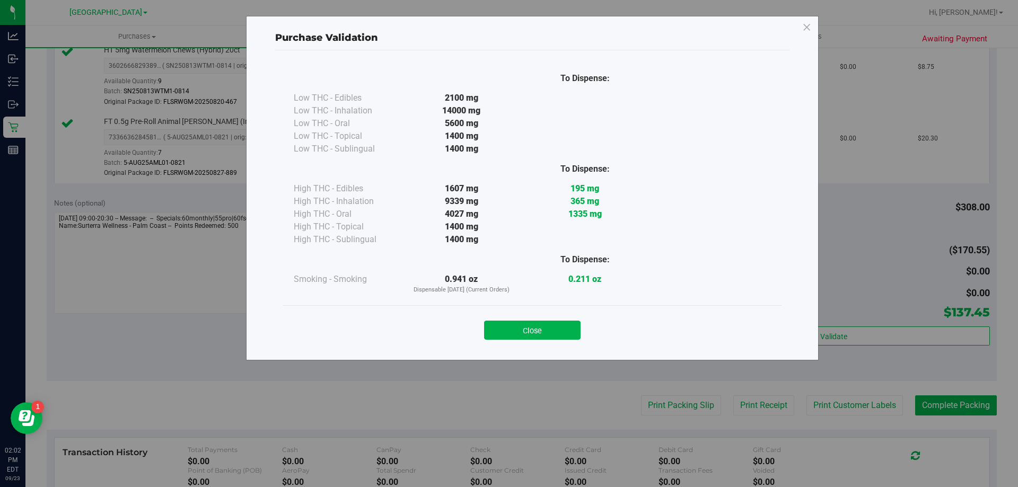
click at [566, 332] on button "Close" at bounding box center [532, 330] width 96 height 19
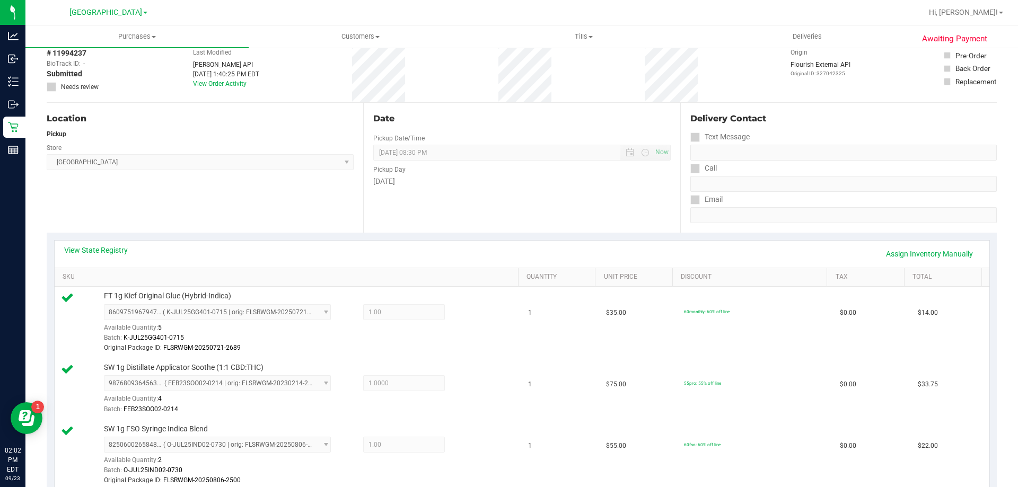
scroll to position [0, 0]
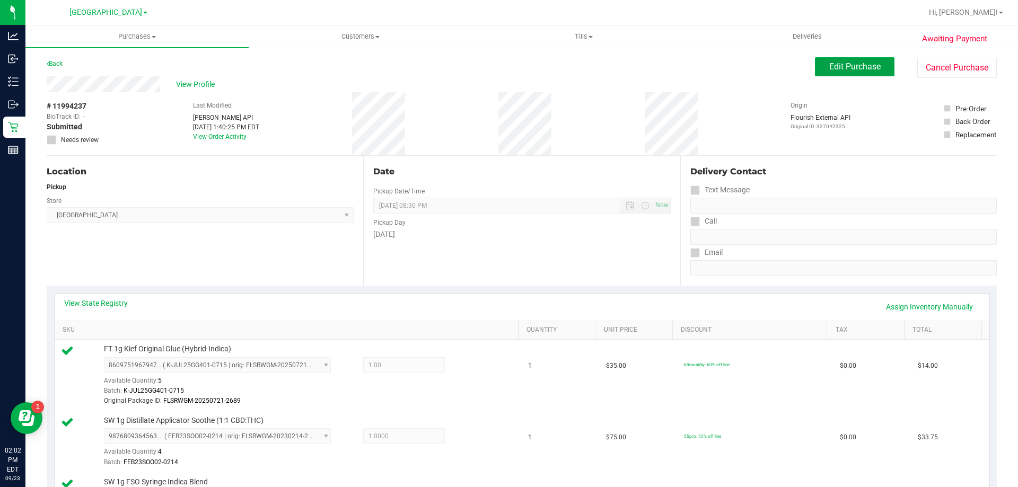
click at [856, 74] on button "Edit Purchase" at bounding box center [855, 66] width 80 height 19
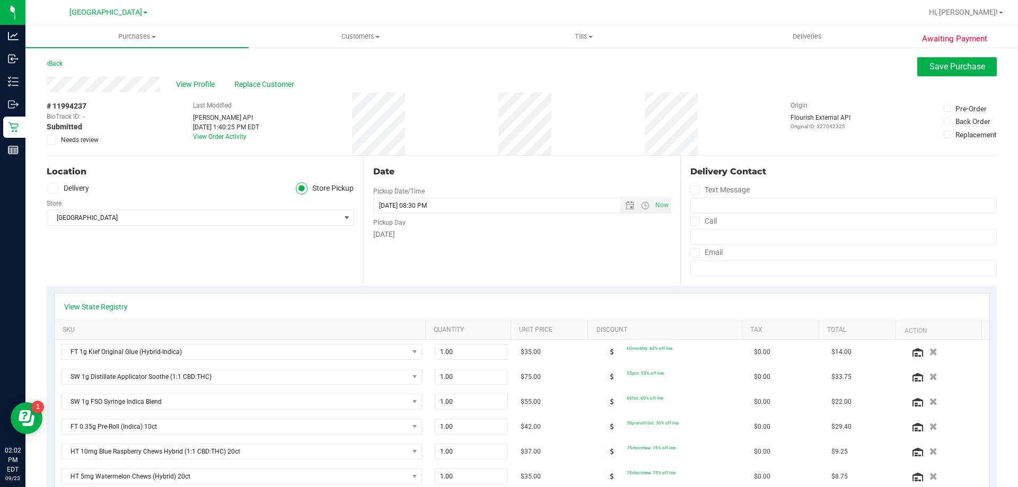
scroll to position [371, 0]
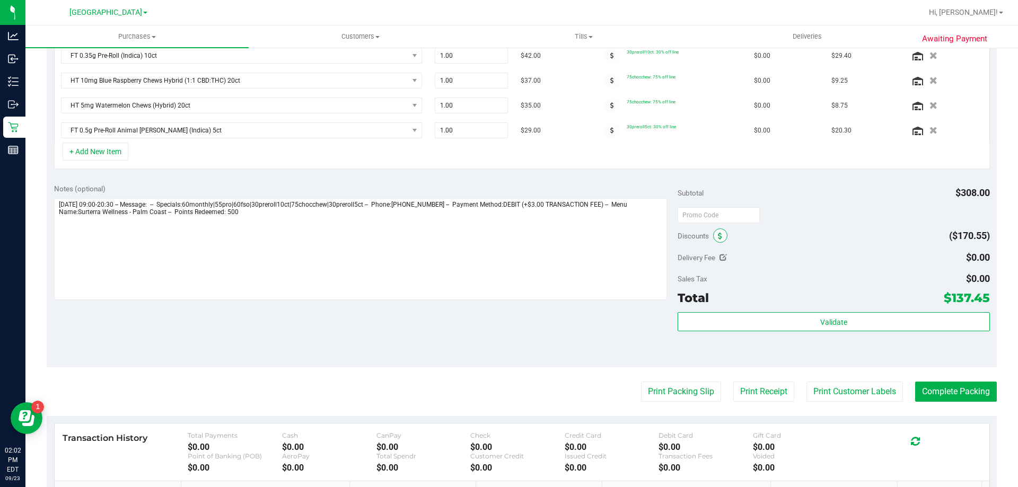
click at [715, 229] on span at bounding box center [720, 235] width 14 height 14
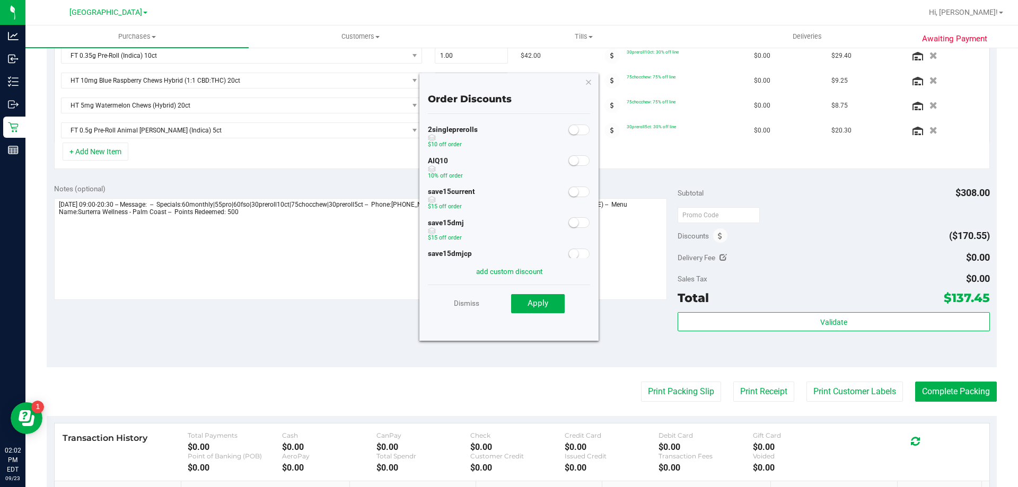
drag, startPoint x: 573, startPoint y: 160, endPoint x: 561, endPoint y: 220, distance: 61.5
click at [572, 160] on span at bounding box center [578, 160] width 21 height 11
click at [541, 310] on button "Apply" at bounding box center [538, 303] width 54 height 19
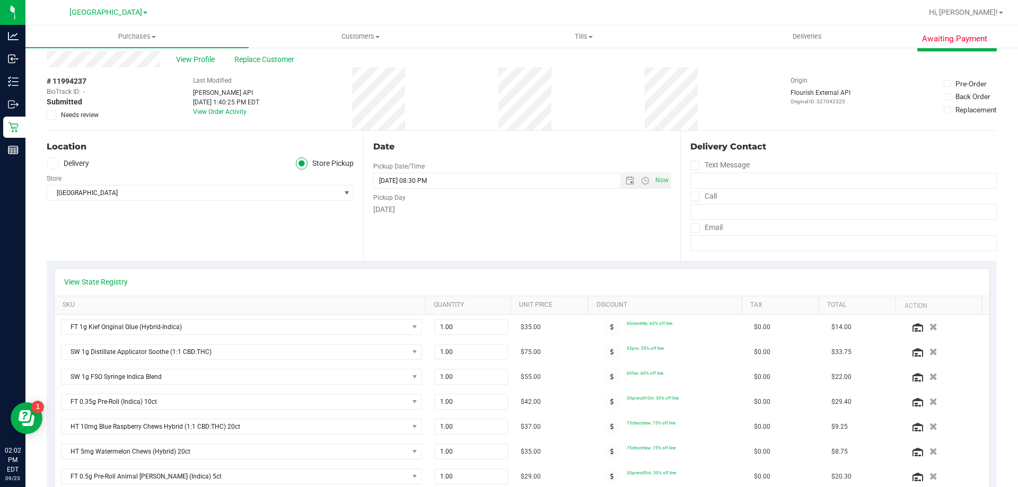
scroll to position [0, 0]
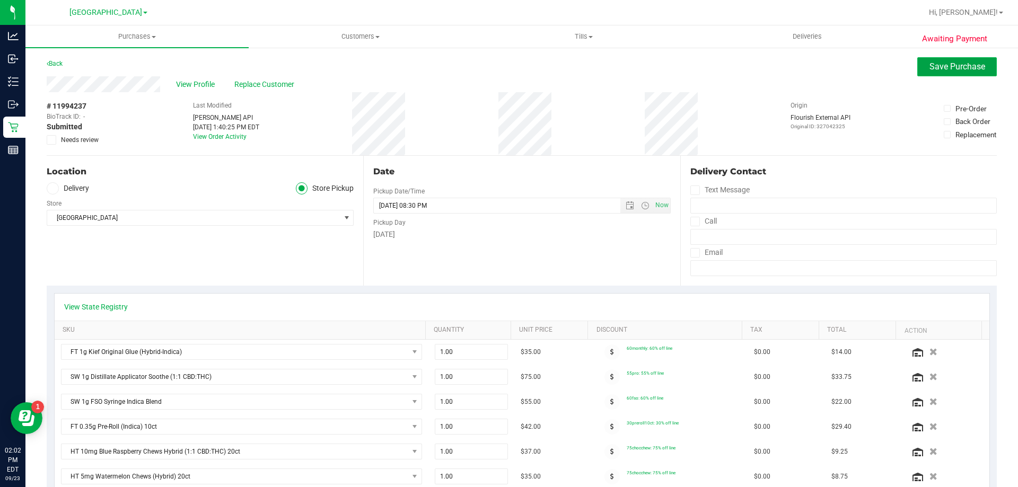
click at [964, 61] on button "Save Purchase" at bounding box center [957, 66] width 80 height 19
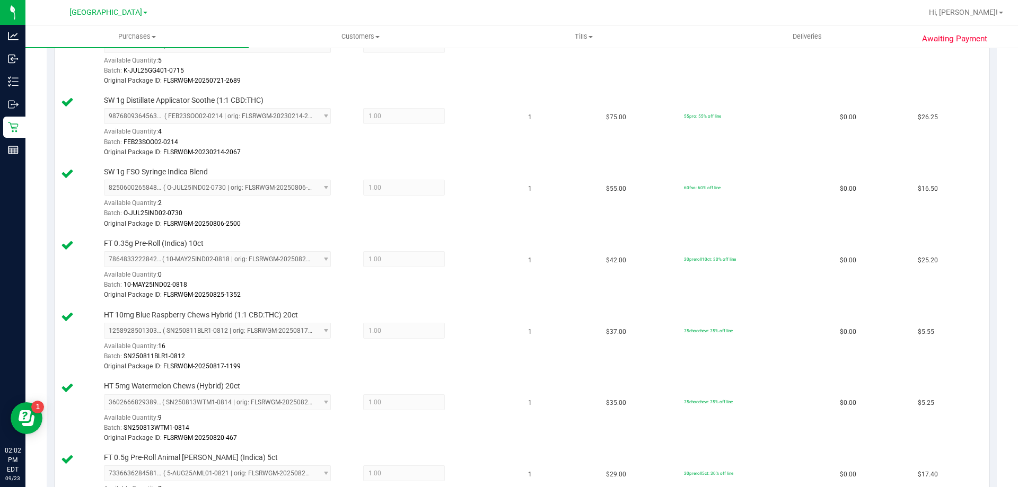
scroll to position [636, 0]
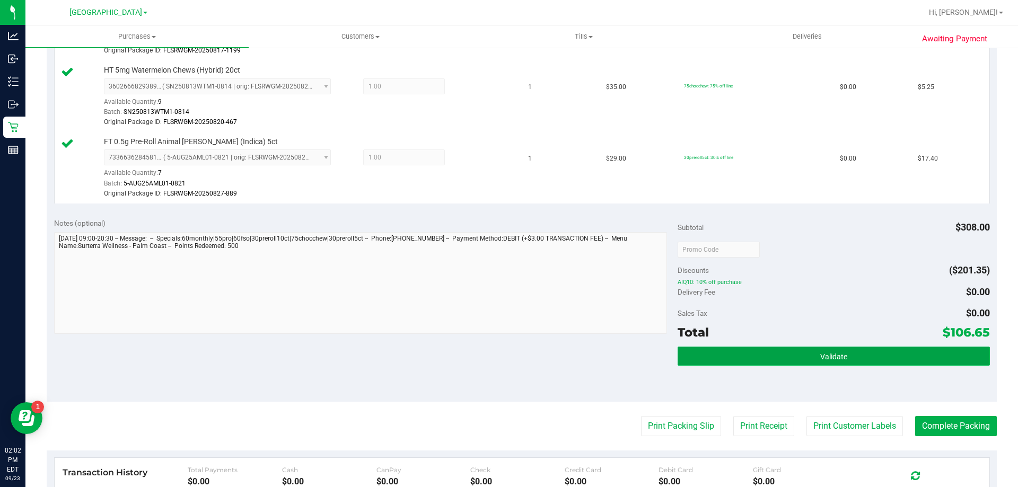
click at [778, 356] on button "Validate" at bounding box center [833, 356] width 312 height 19
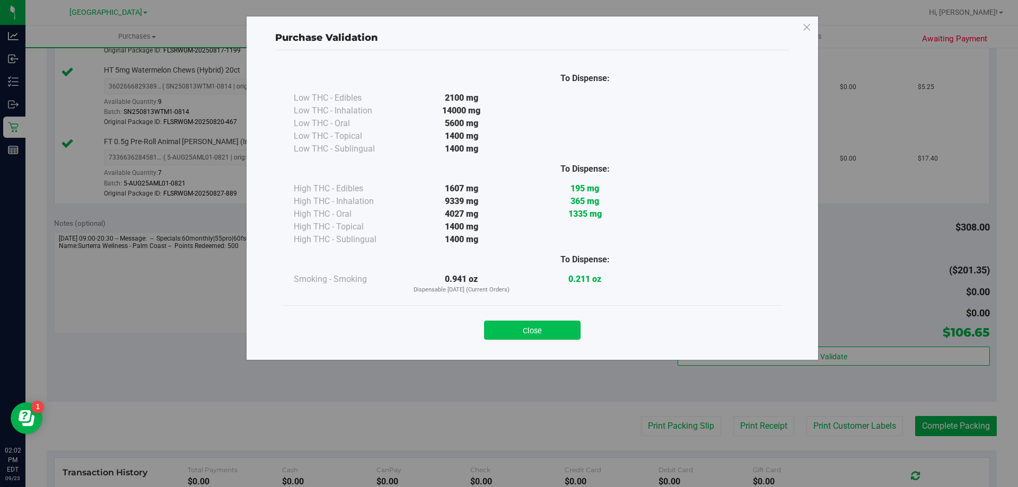
click at [498, 326] on button "Close" at bounding box center [532, 330] width 96 height 19
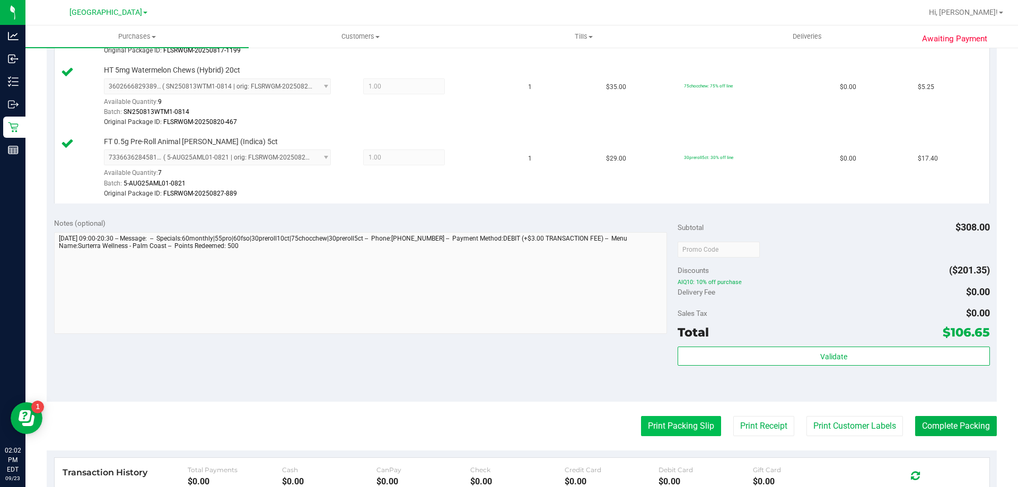
click at [673, 430] on button "Print Packing Slip" at bounding box center [681, 426] width 80 height 20
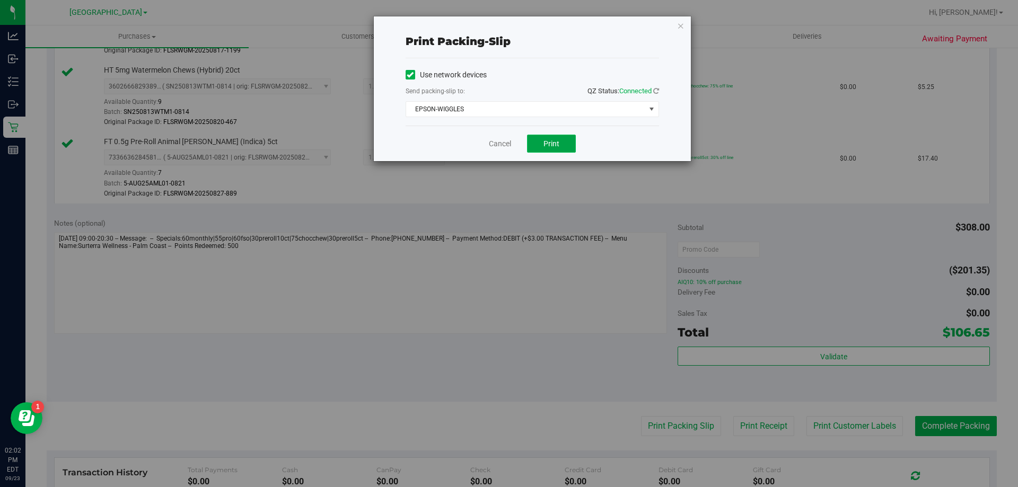
click at [541, 140] on button "Print" at bounding box center [551, 144] width 49 height 18
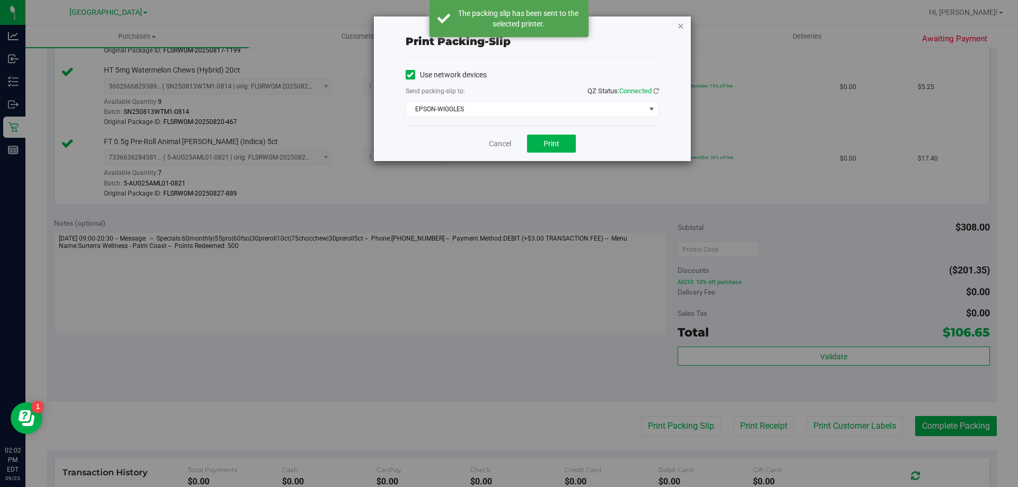
click at [680, 25] on icon "button" at bounding box center [680, 25] width 7 height 13
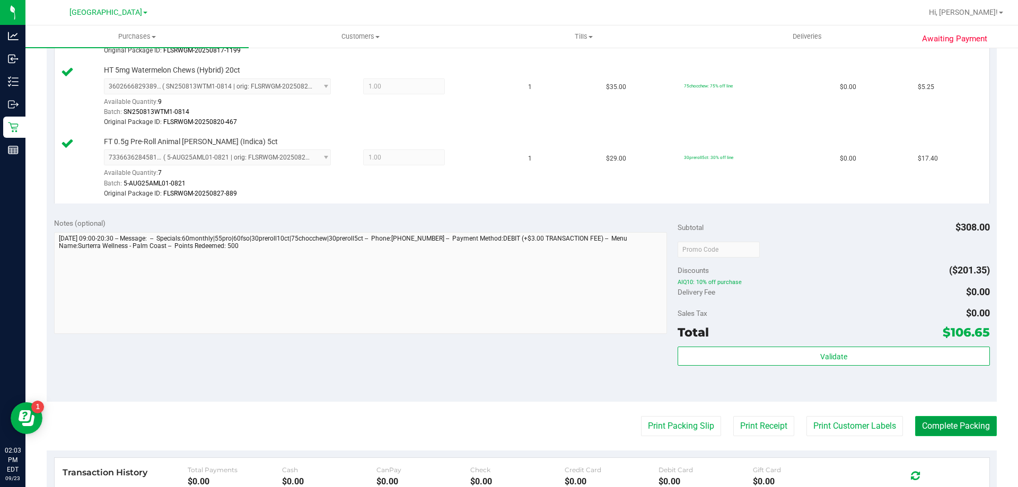
click at [967, 416] on button "Complete Packing" at bounding box center [956, 426] width 82 height 20
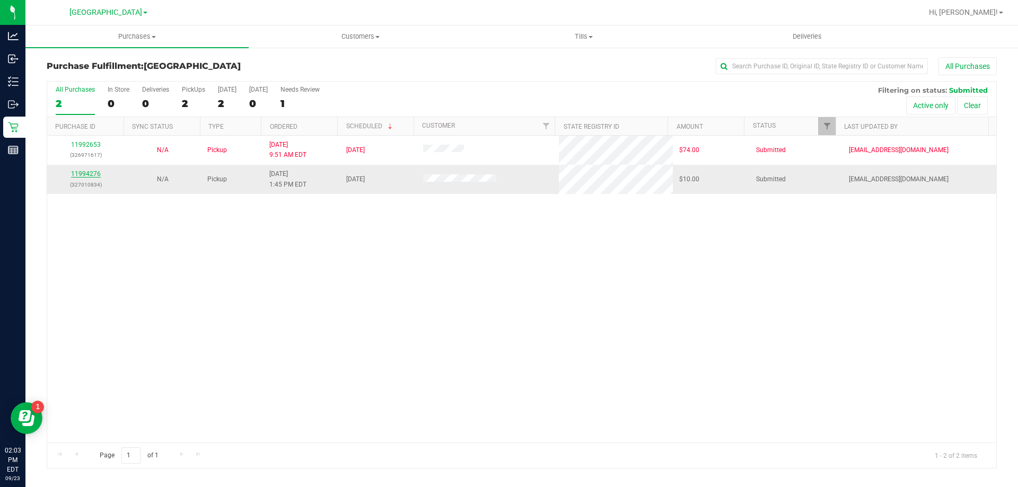
click at [85, 175] on link "11994276" at bounding box center [86, 173] width 30 height 7
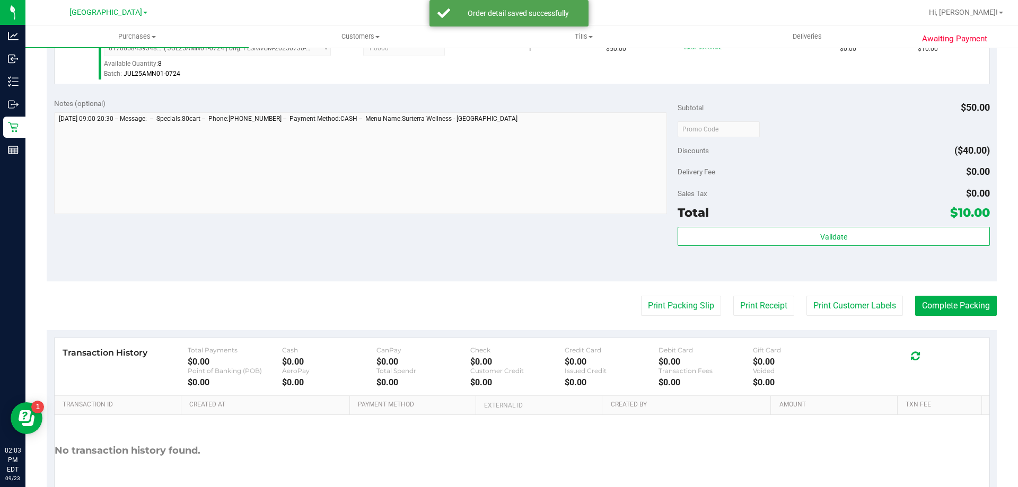
scroll to position [371, 0]
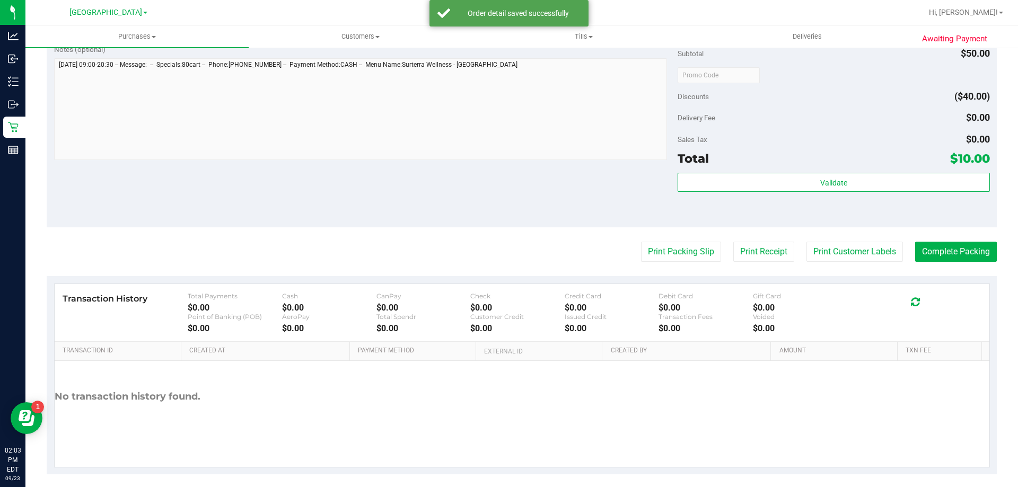
click at [761, 202] on div "Validate" at bounding box center [833, 197] width 312 height 48
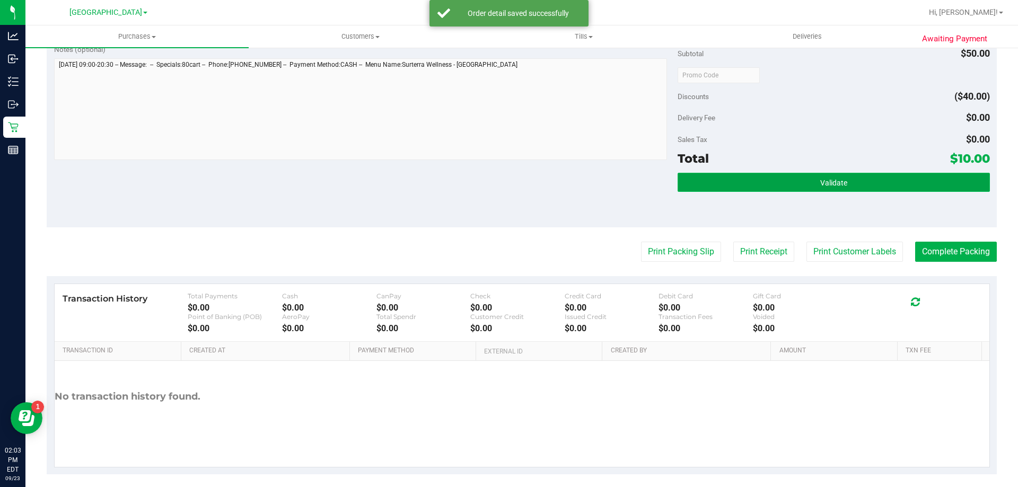
click at [783, 182] on button "Validate" at bounding box center [833, 182] width 312 height 19
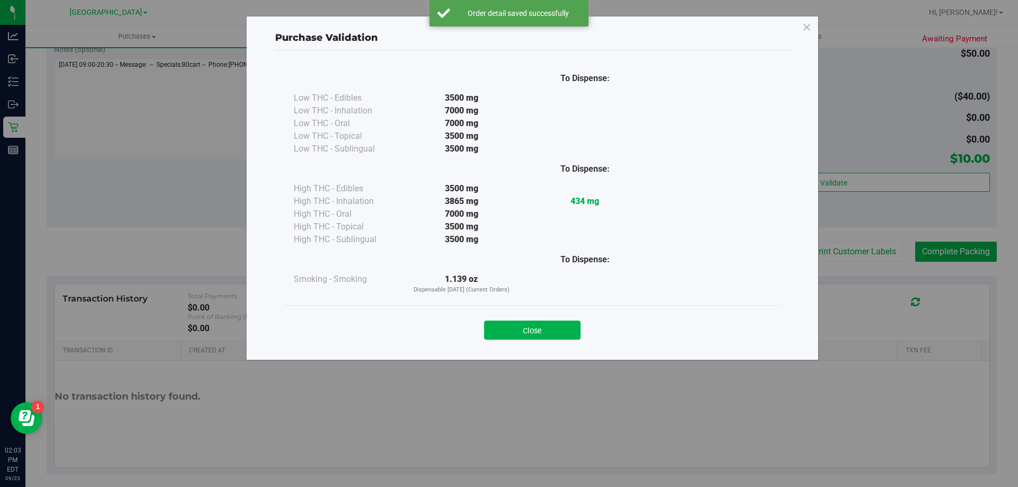
click at [544, 323] on button "Close" at bounding box center [532, 330] width 96 height 19
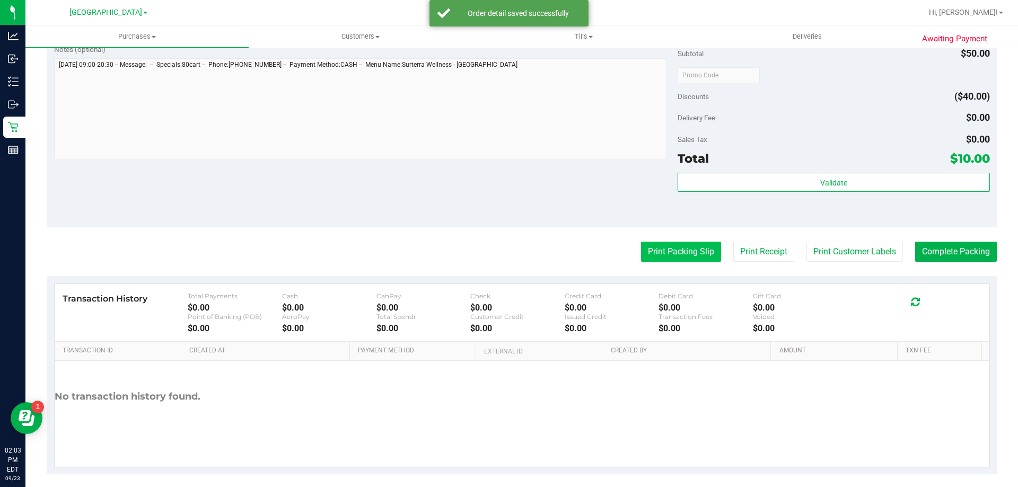
click at [696, 250] on button "Print Packing Slip" at bounding box center [681, 252] width 80 height 20
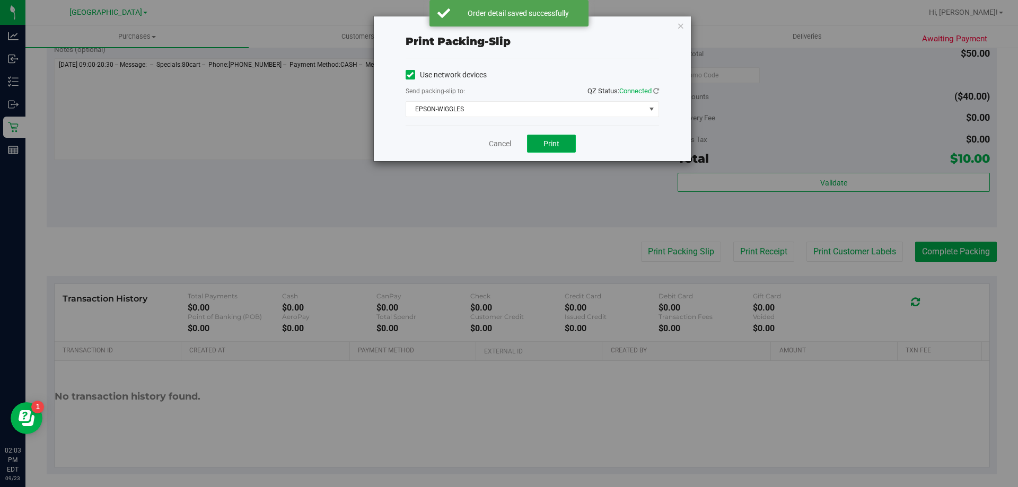
click at [534, 150] on button "Print" at bounding box center [551, 144] width 49 height 18
click at [685, 22] on div "Print packing-slip Use network devices Send packing-slip to: QZ Status: Connect…" at bounding box center [532, 88] width 317 height 145
click at [683, 27] on div "Print packing-slip Use network devices Send packing-slip to: QZ Status: Connect…" at bounding box center [532, 88] width 317 height 145
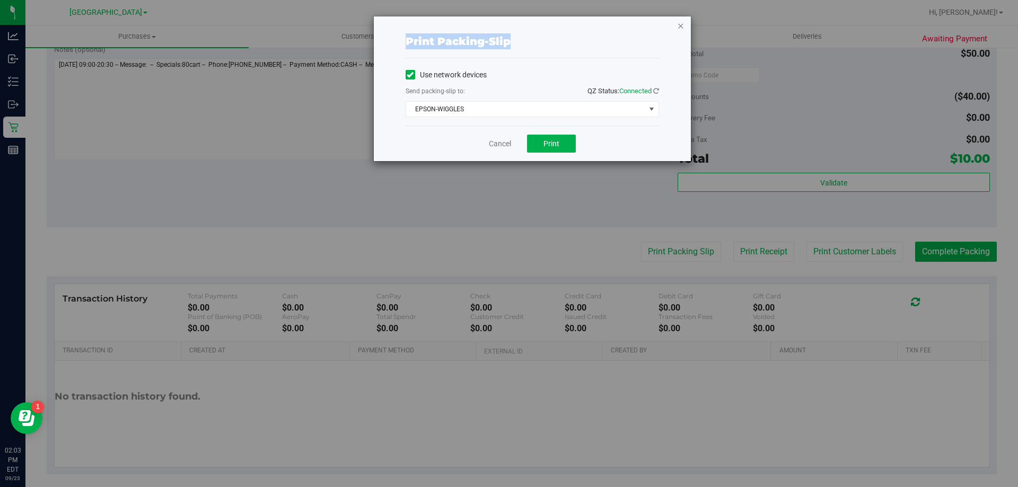
click at [681, 27] on icon "button" at bounding box center [680, 25] width 7 height 13
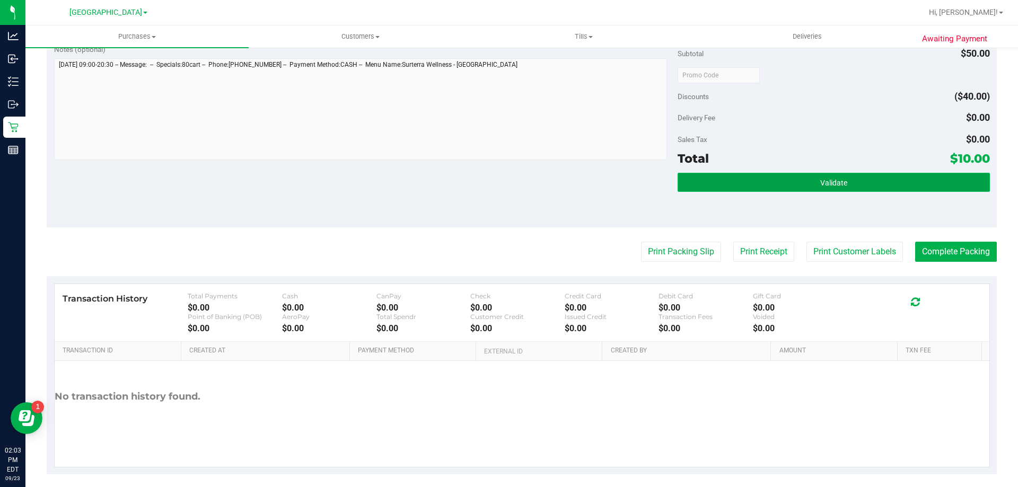
drag, startPoint x: 743, startPoint y: 180, endPoint x: 743, endPoint y: 174, distance: 5.8
click at [743, 174] on button "Validate" at bounding box center [833, 182] width 312 height 19
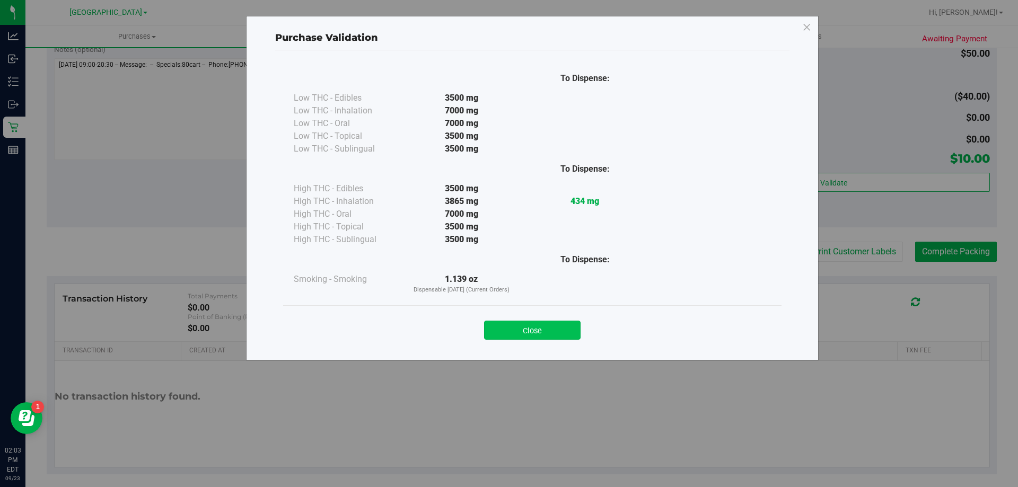
drag, startPoint x: 513, startPoint y: 346, endPoint x: 528, endPoint y: 338, distance: 17.1
click at [516, 342] on div "Close" at bounding box center [532, 326] width 498 height 43
drag, startPoint x: 506, startPoint y: 324, endPoint x: 748, endPoint y: 332, distance: 242.9
click at [506, 326] on button "Close" at bounding box center [532, 330] width 96 height 19
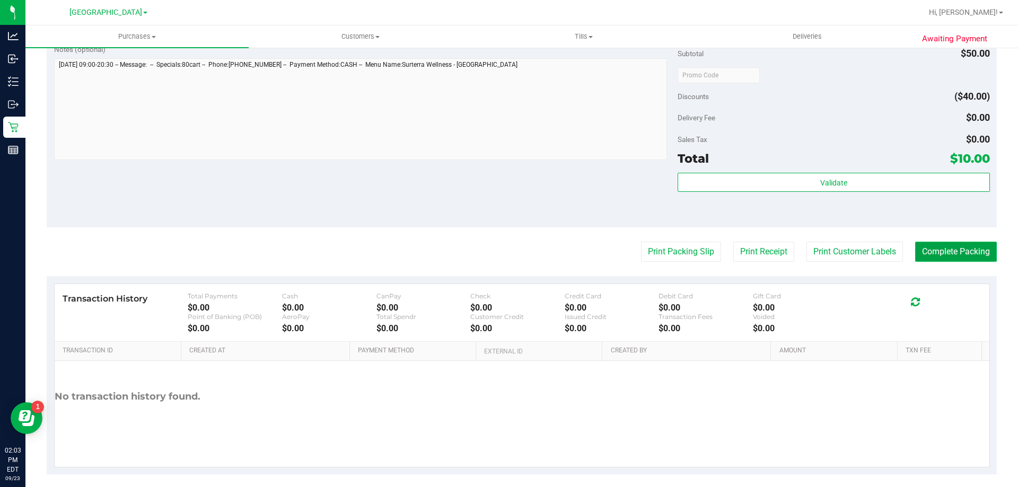
click at [949, 253] on button "Complete Packing" at bounding box center [956, 252] width 82 height 20
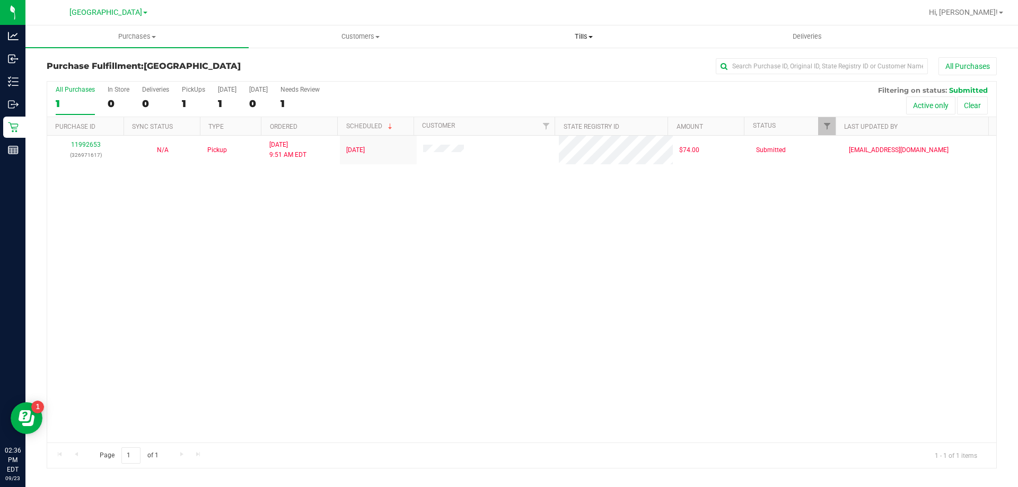
click at [590, 35] on span "Tills" at bounding box center [583, 37] width 222 height 10
click at [568, 60] on li "Manage tills" at bounding box center [583, 64] width 223 height 13
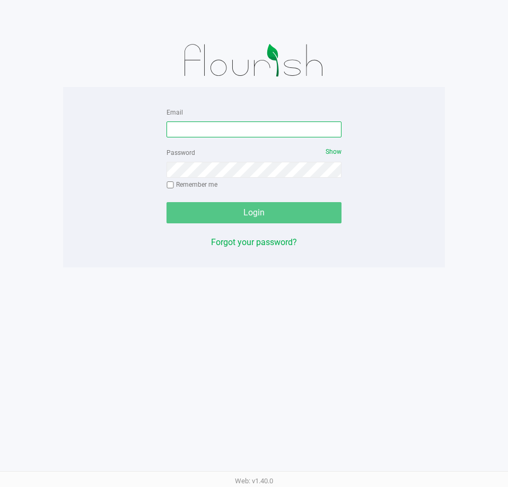
click at [254, 124] on input "Email" at bounding box center [253, 129] width 175 height 16
type input "[EMAIL_ADDRESS][DOMAIN_NAME]"
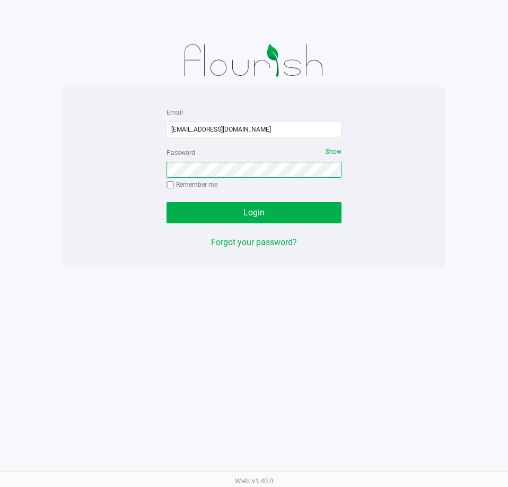
click at [166, 202] on button "Login" at bounding box center [253, 212] width 175 height 21
